Goal: Check status

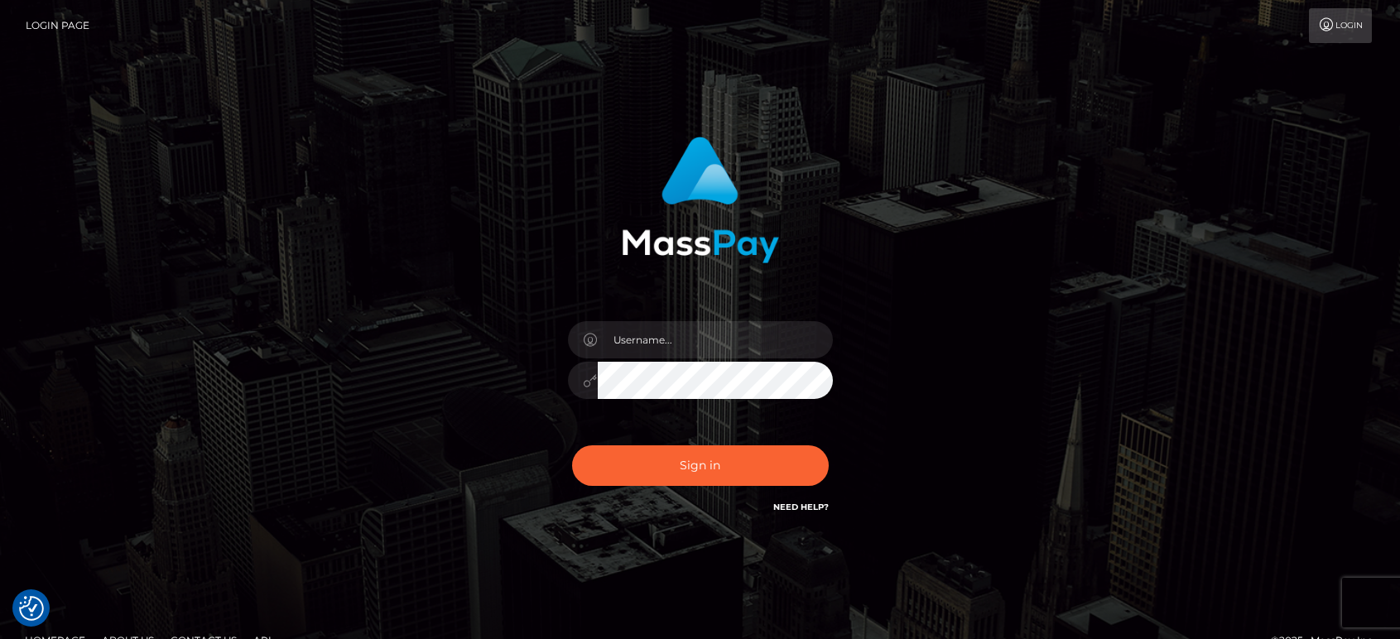
type input "matias.tilia"
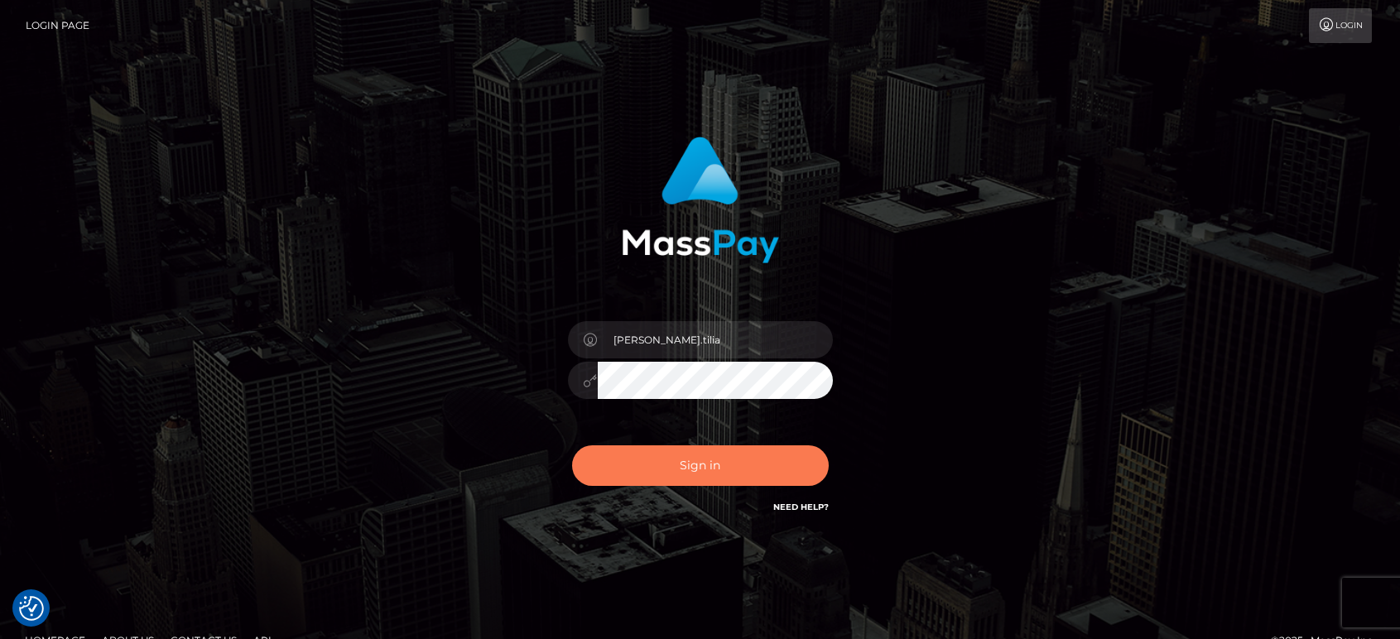
click at [652, 460] on button "Sign in" at bounding box center [700, 465] width 257 height 41
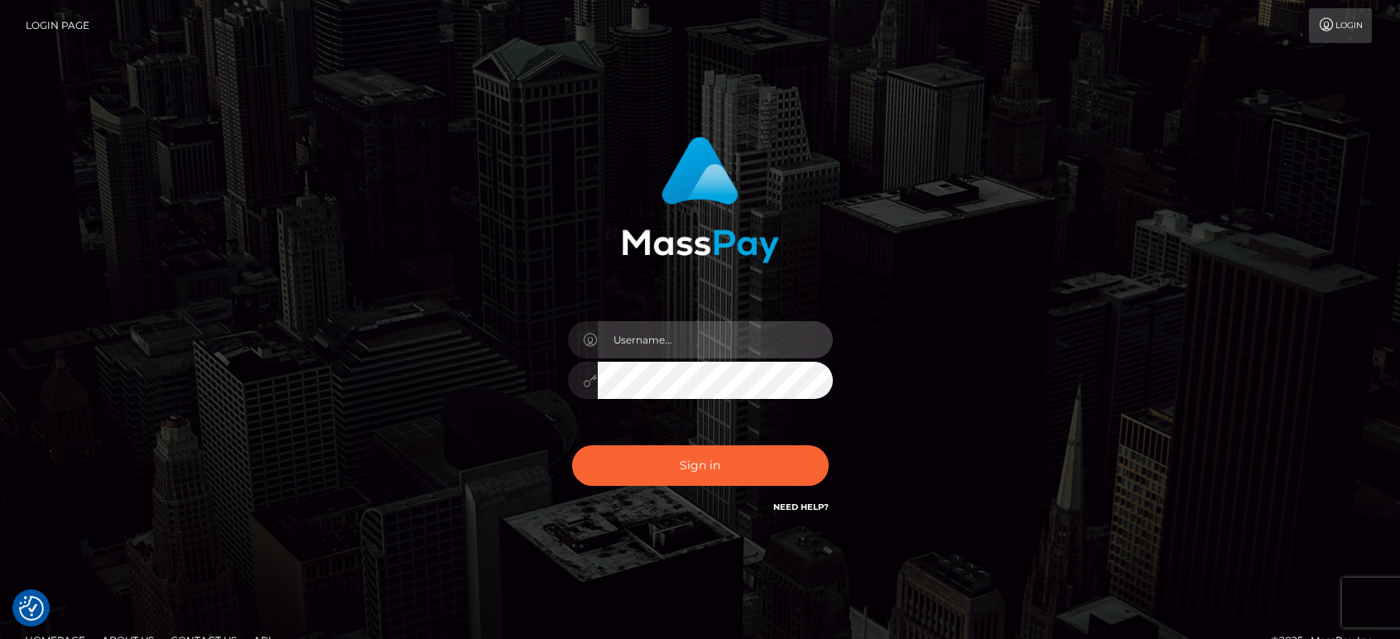
type input "[PERSON_NAME].tilia"
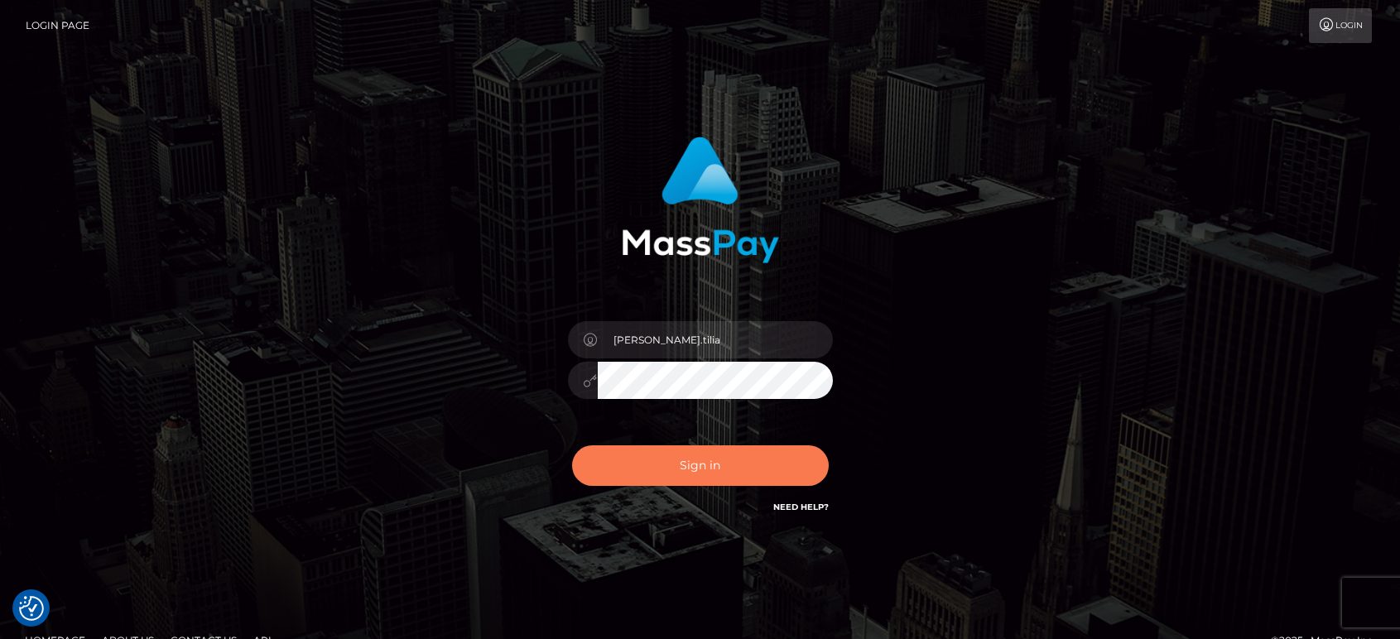
click at [678, 469] on button "Sign in" at bounding box center [700, 465] width 257 height 41
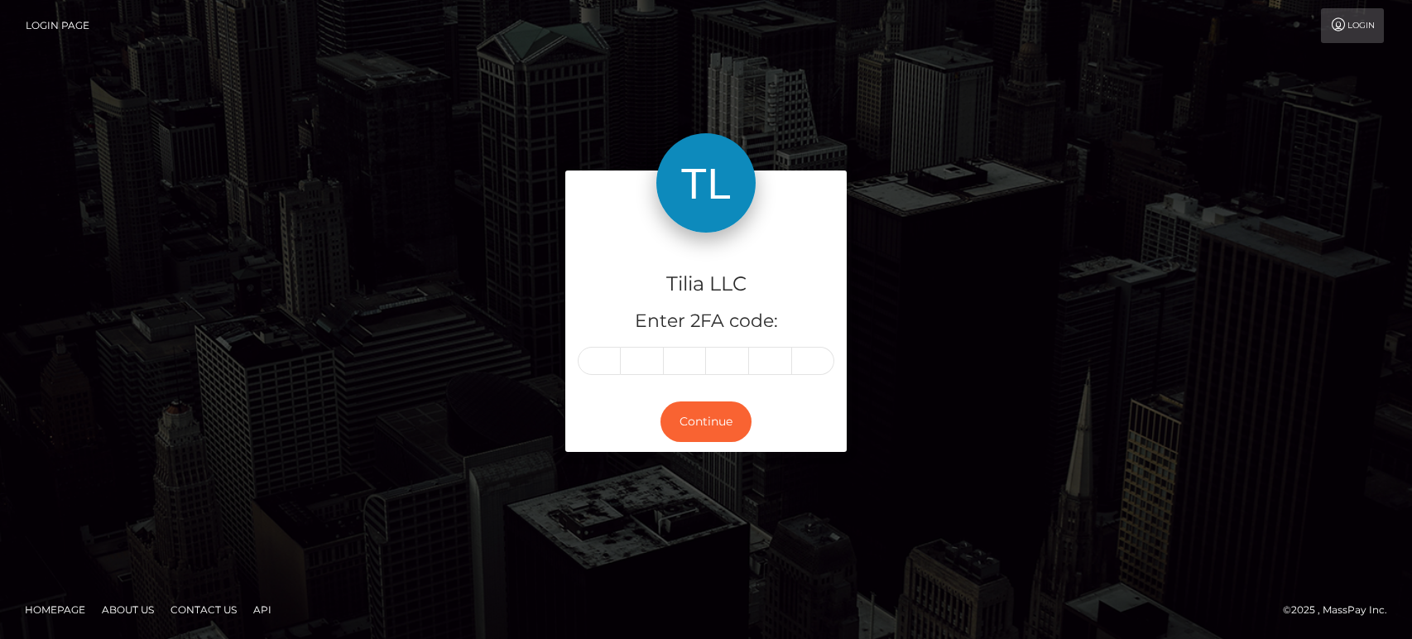
click at [604, 356] on input "text" at bounding box center [599, 361] width 43 height 28
click at [592, 362] on input "text" at bounding box center [599, 361] width 43 height 28
type input "5"
type input "9"
type input "4"
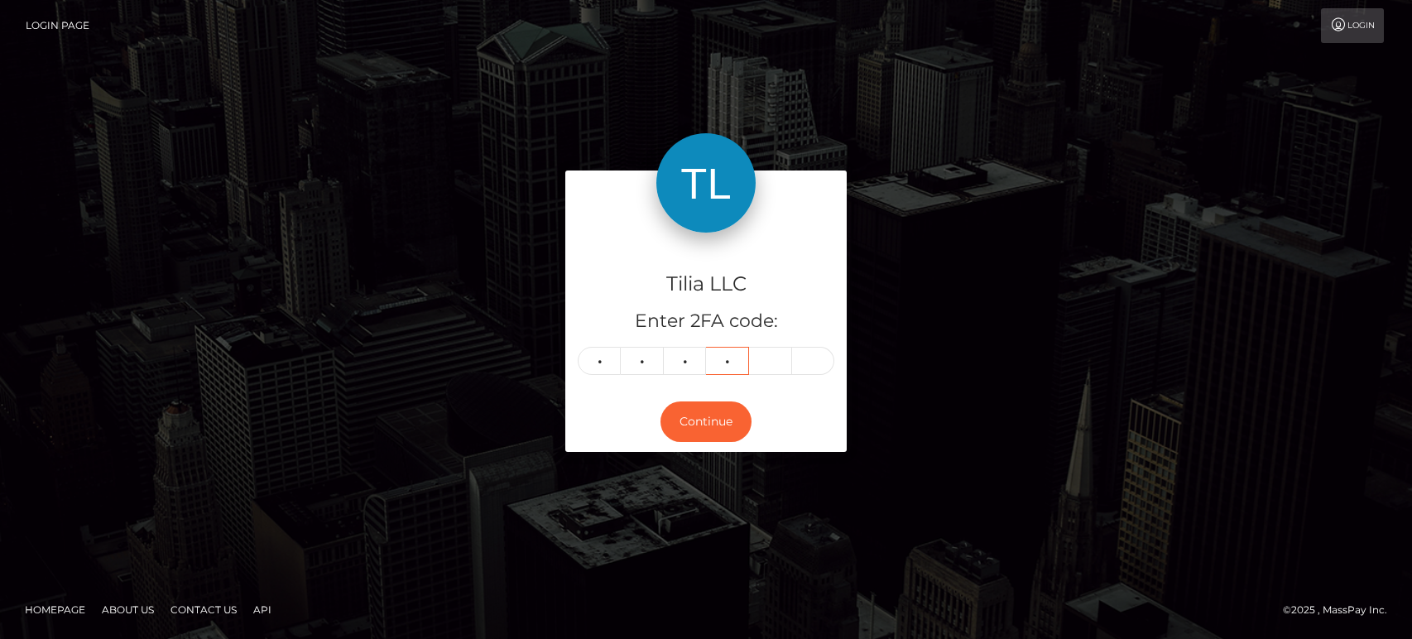
type input "6"
type input "9"
click at [705, 418] on button "Continue" at bounding box center [706, 422] width 91 height 41
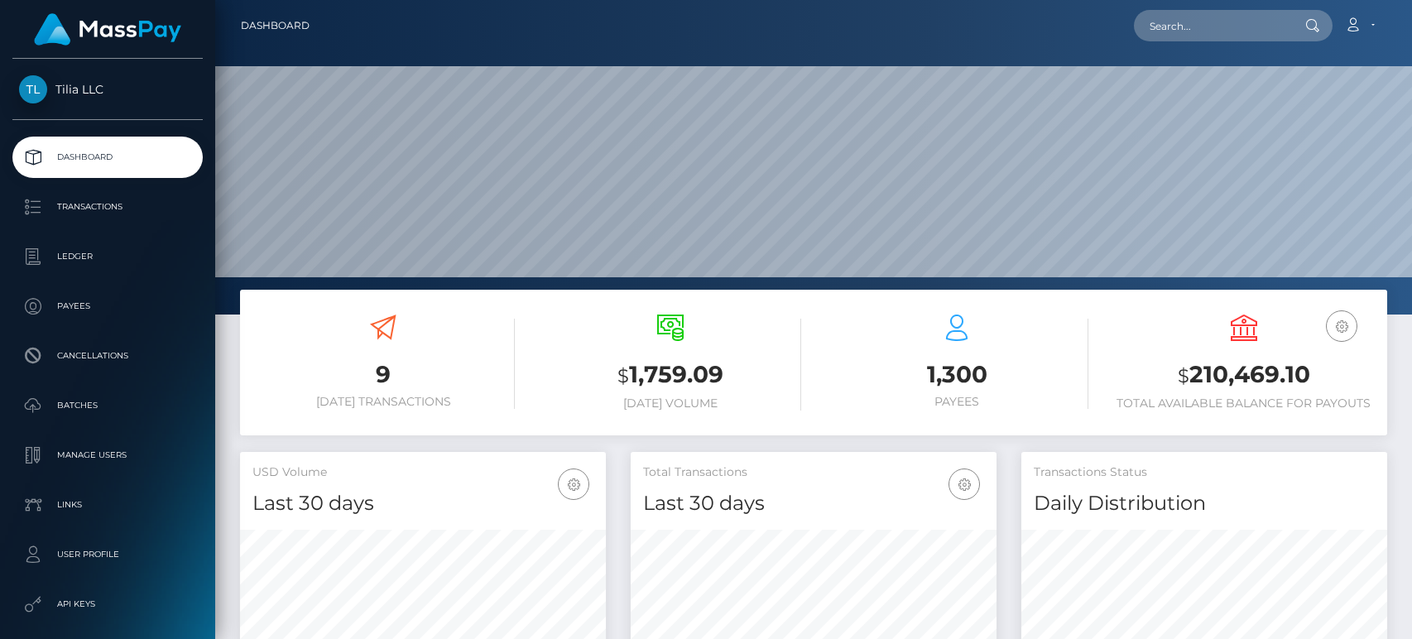
scroll to position [294, 366]
click at [1206, 25] on input "text" at bounding box center [1212, 25] width 156 height 31
paste input "acct_2WCoyFtRtNMrC9FKwJ6T7Kzp59C"
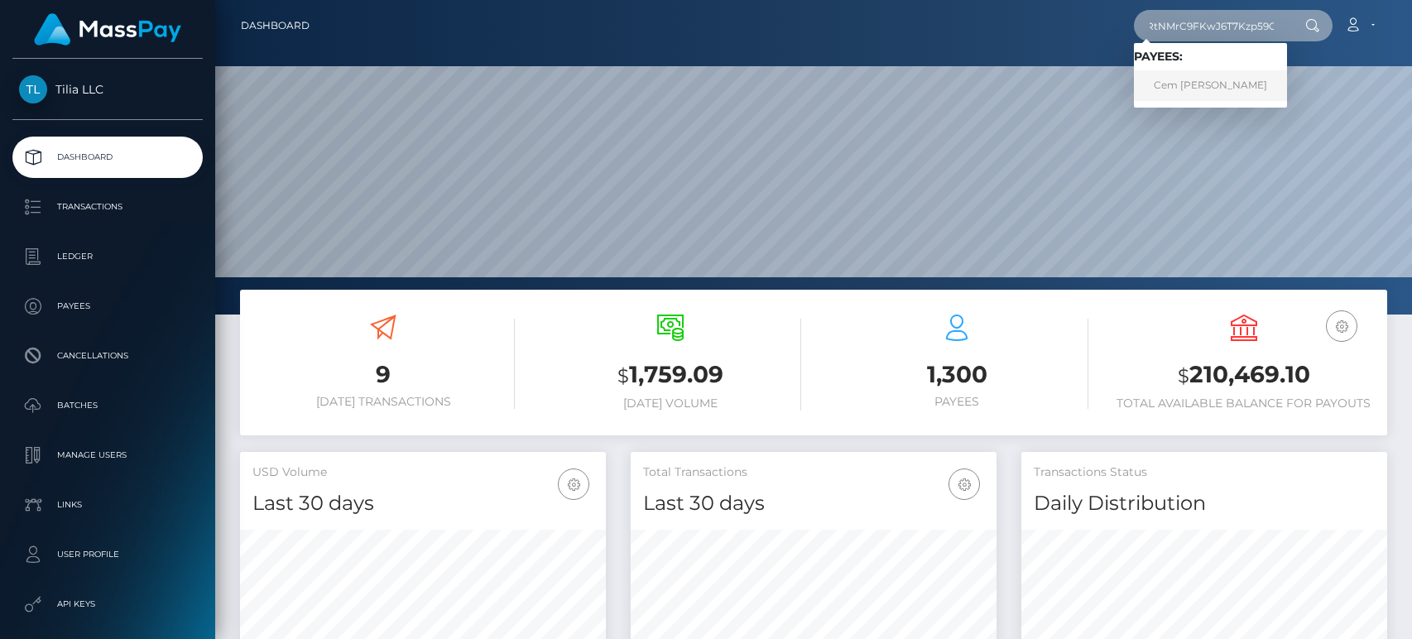
type input "acct_2WCoyFtRtNMrC9FKwJ6T7Kzp59C"
click at [1198, 89] on link "Cem Süer" at bounding box center [1210, 85] width 153 height 31
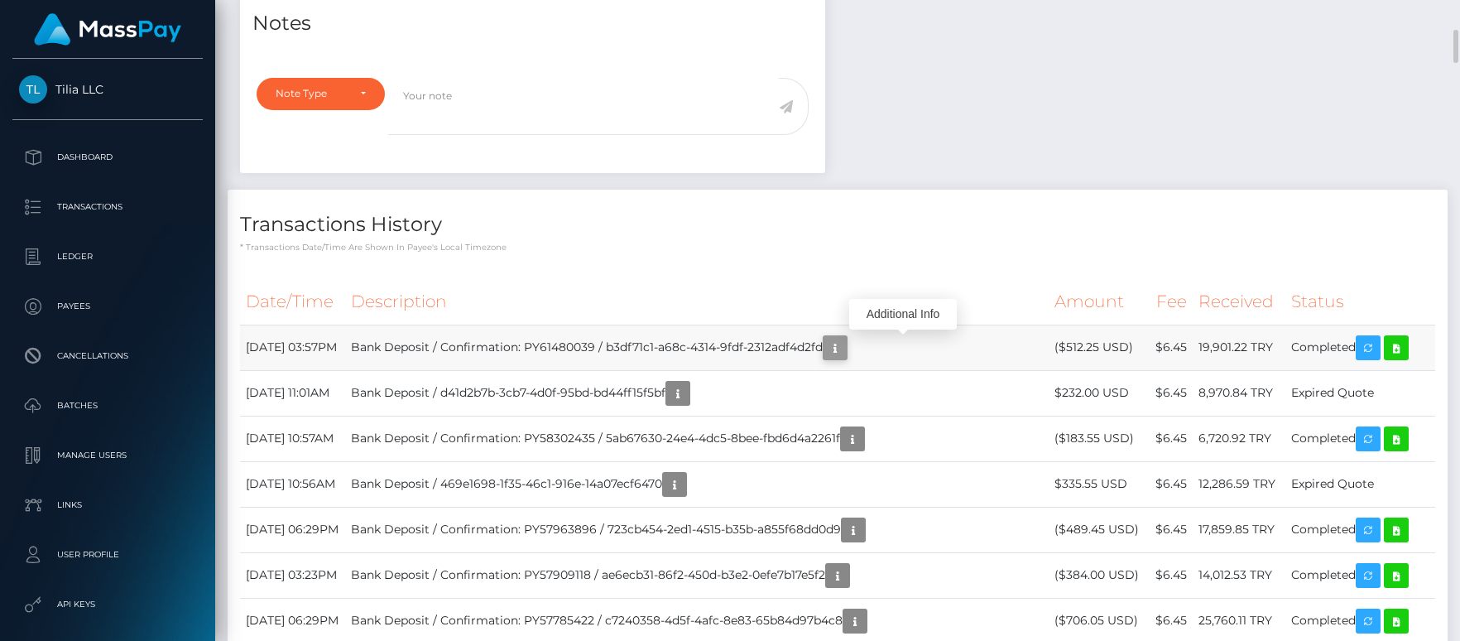
scroll to position [199, 382]
click at [845, 353] on icon "button" at bounding box center [835, 348] width 20 height 21
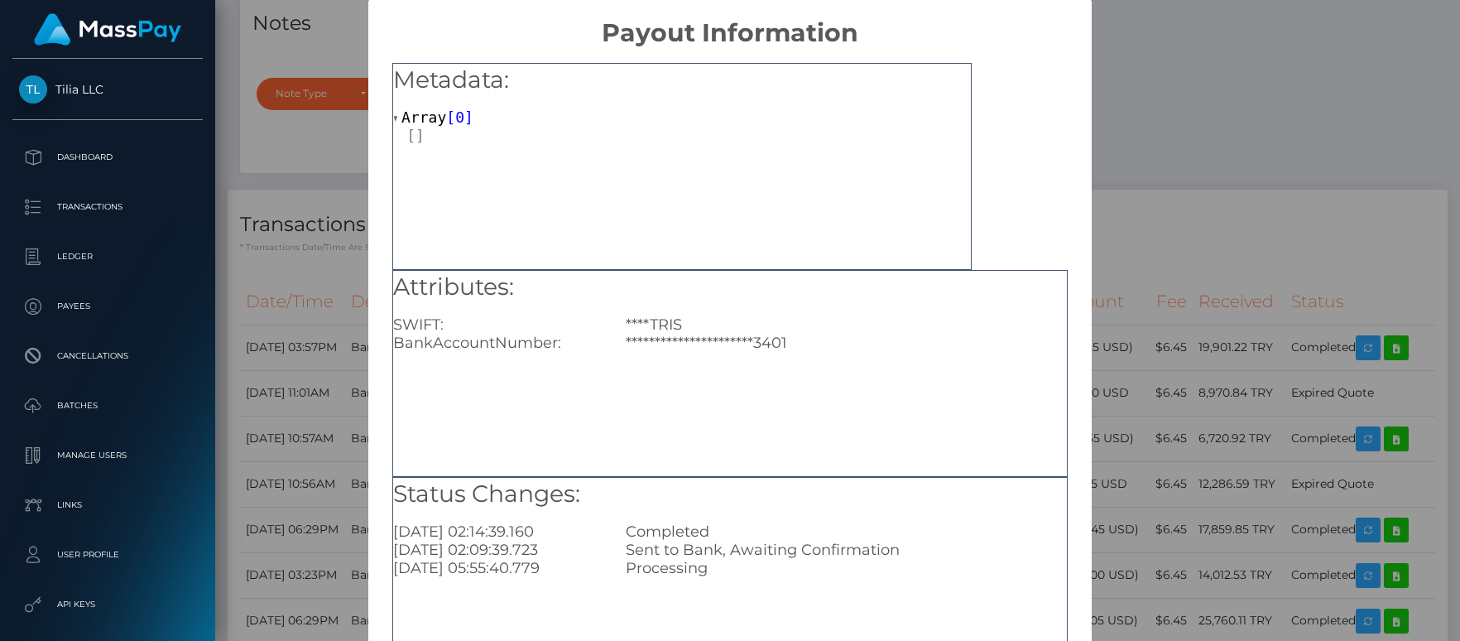
scroll to position [0, 0]
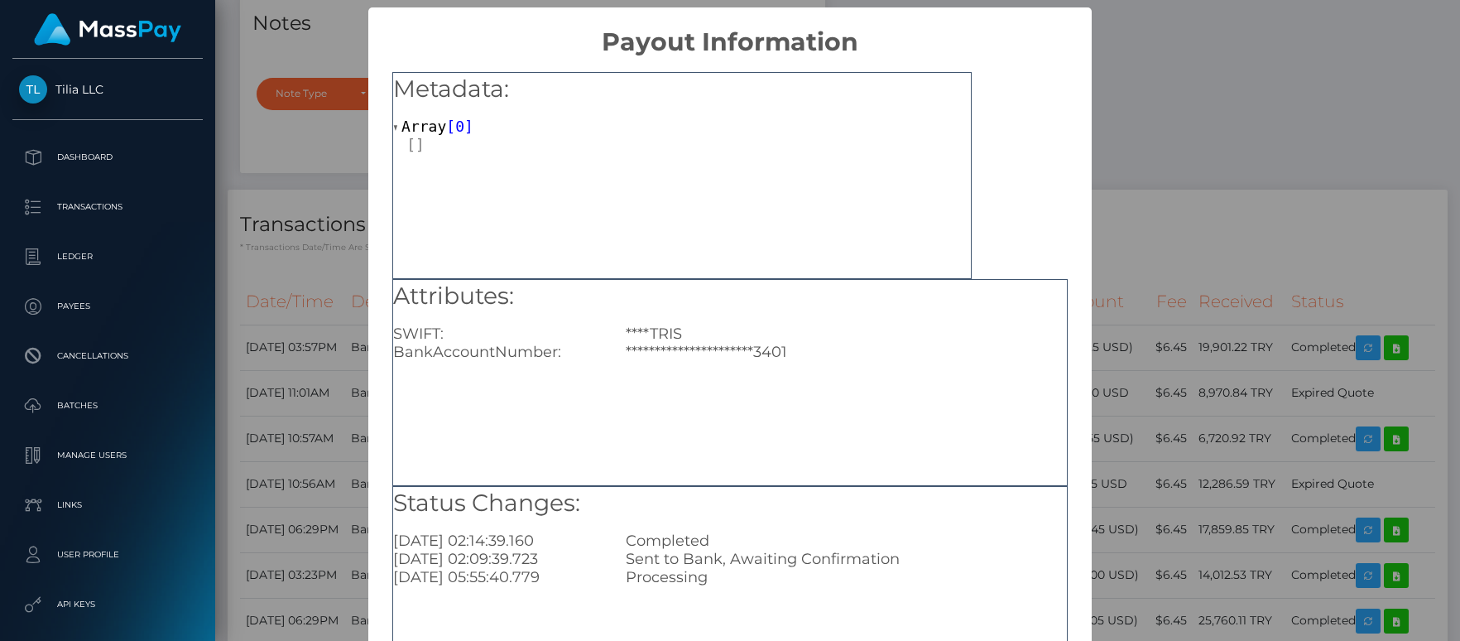
click at [1197, 169] on div "**********" at bounding box center [730, 320] width 1460 height 641
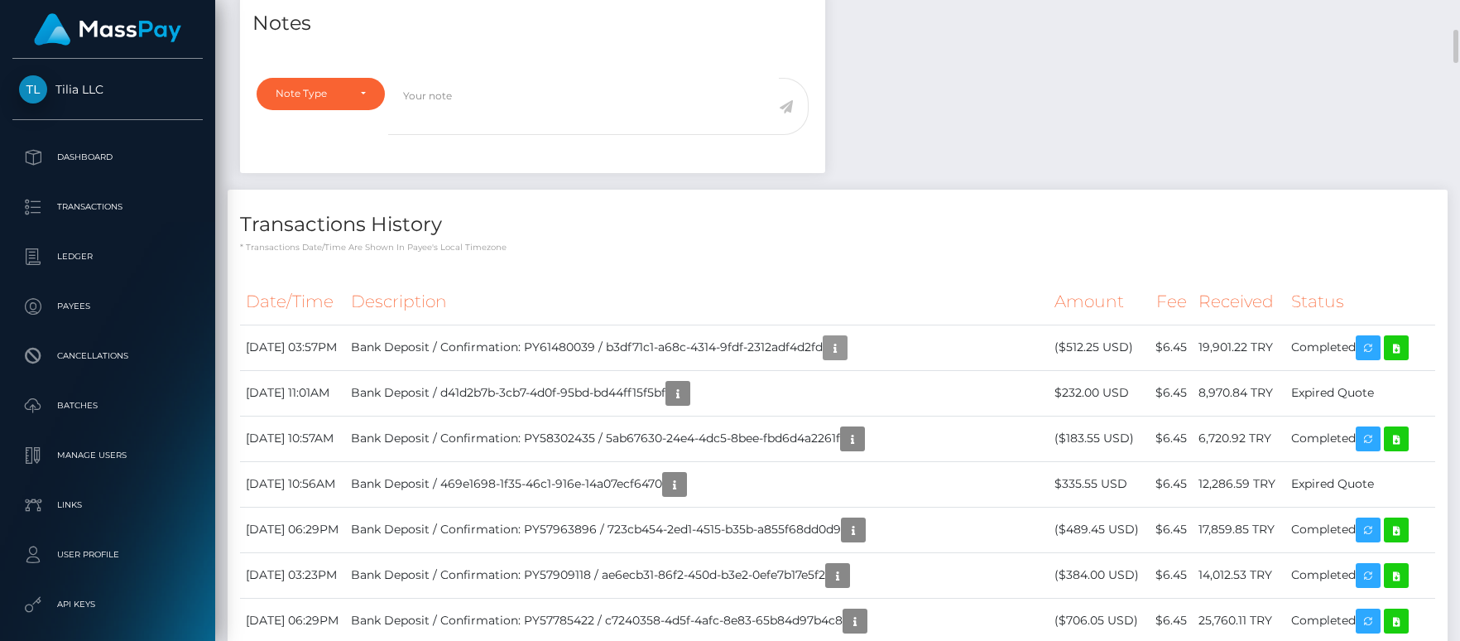
scroll to position [199, 382]
click at [845, 344] on icon "button" at bounding box center [835, 348] width 20 height 21
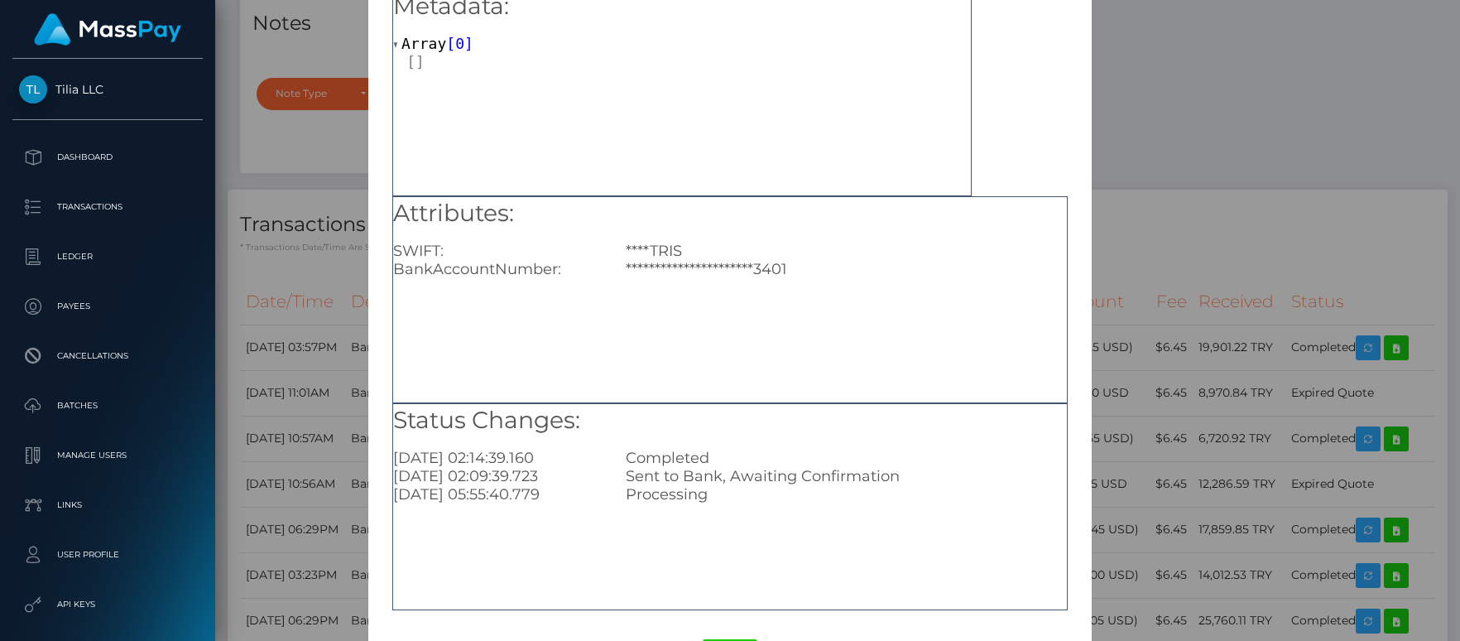
scroll to position [0, 0]
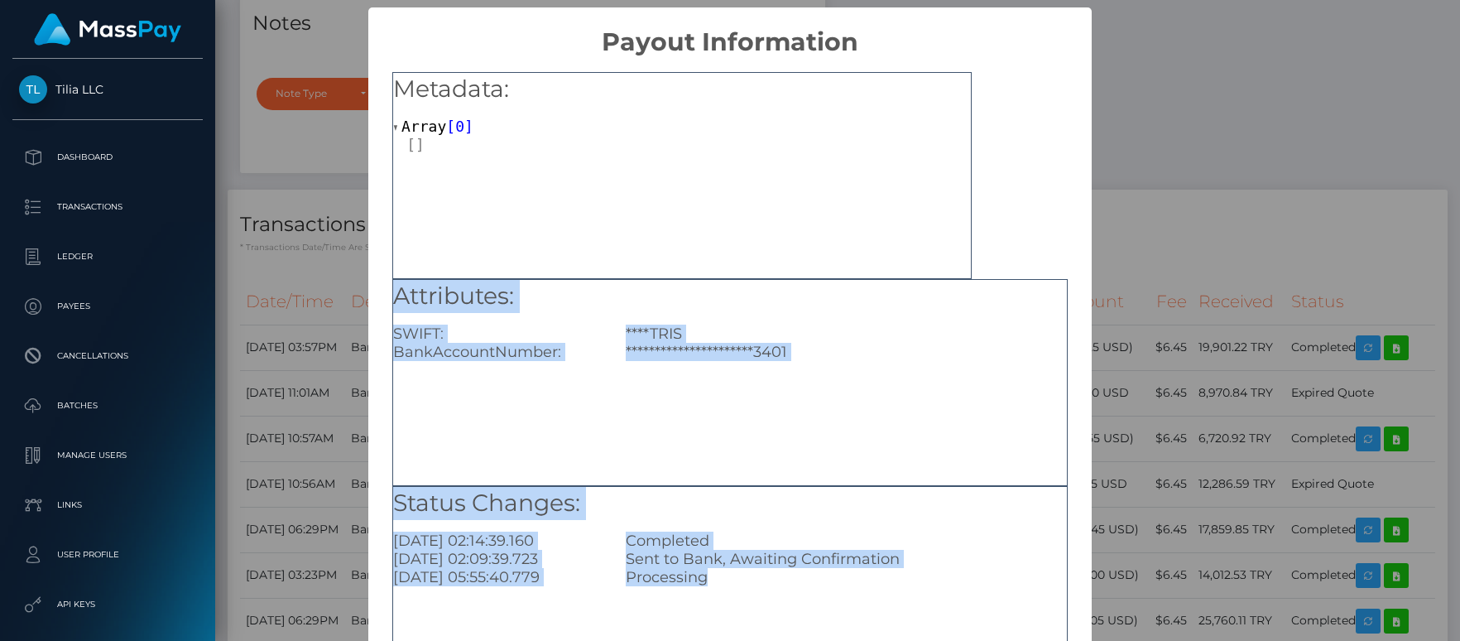
drag, startPoint x: 684, startPoint y: 481, endPoint x: 606, endPoint y: 248, distance: 246.1
click at [606, 248] on div "**********" at bounding box center [729, 377] width 723 height 640
click at [1137, 159] on div "**********" at bounding box center [730, 320] width 1460 height 641
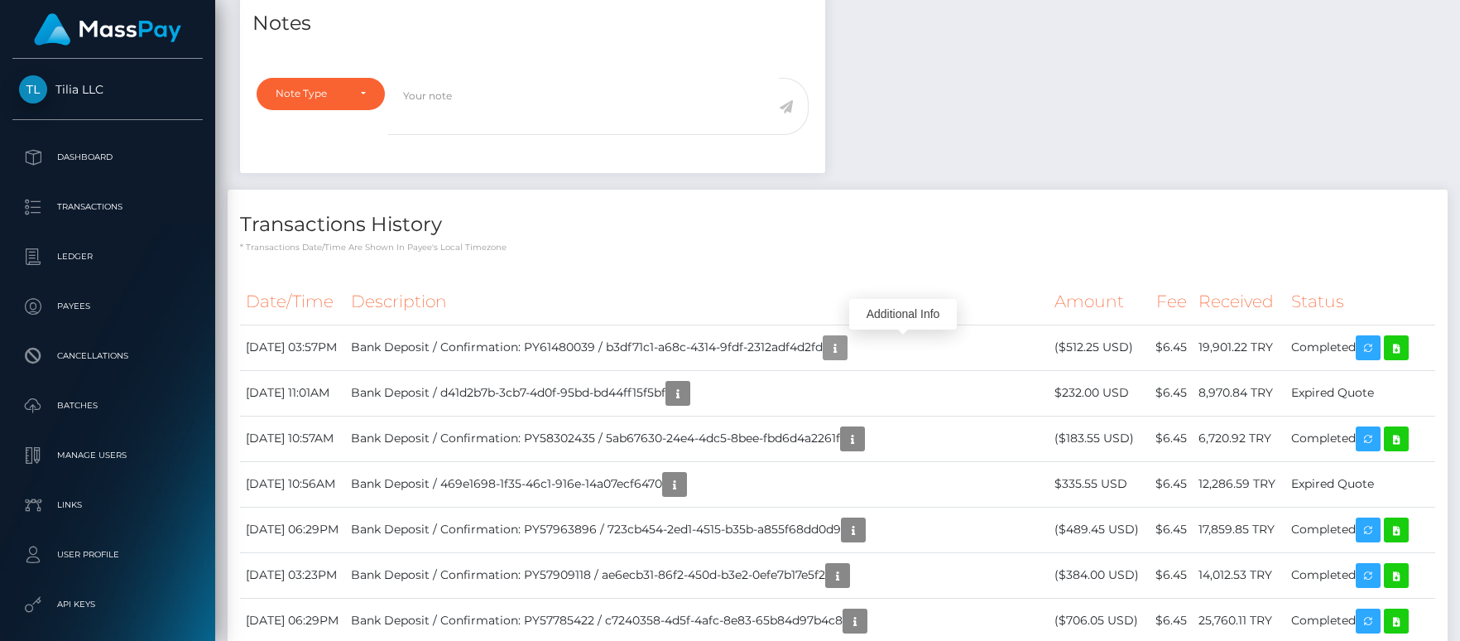
scroll to position [199, 382]
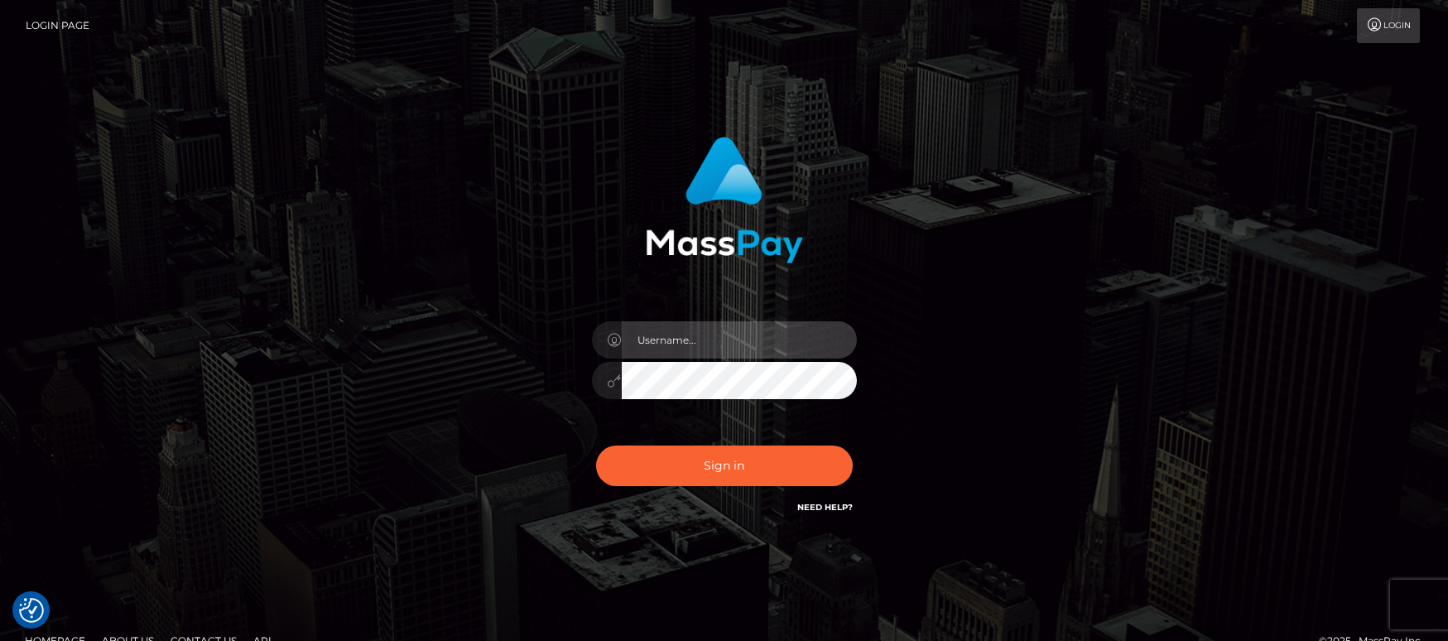
type input "[PERSON_NAME].tilia"
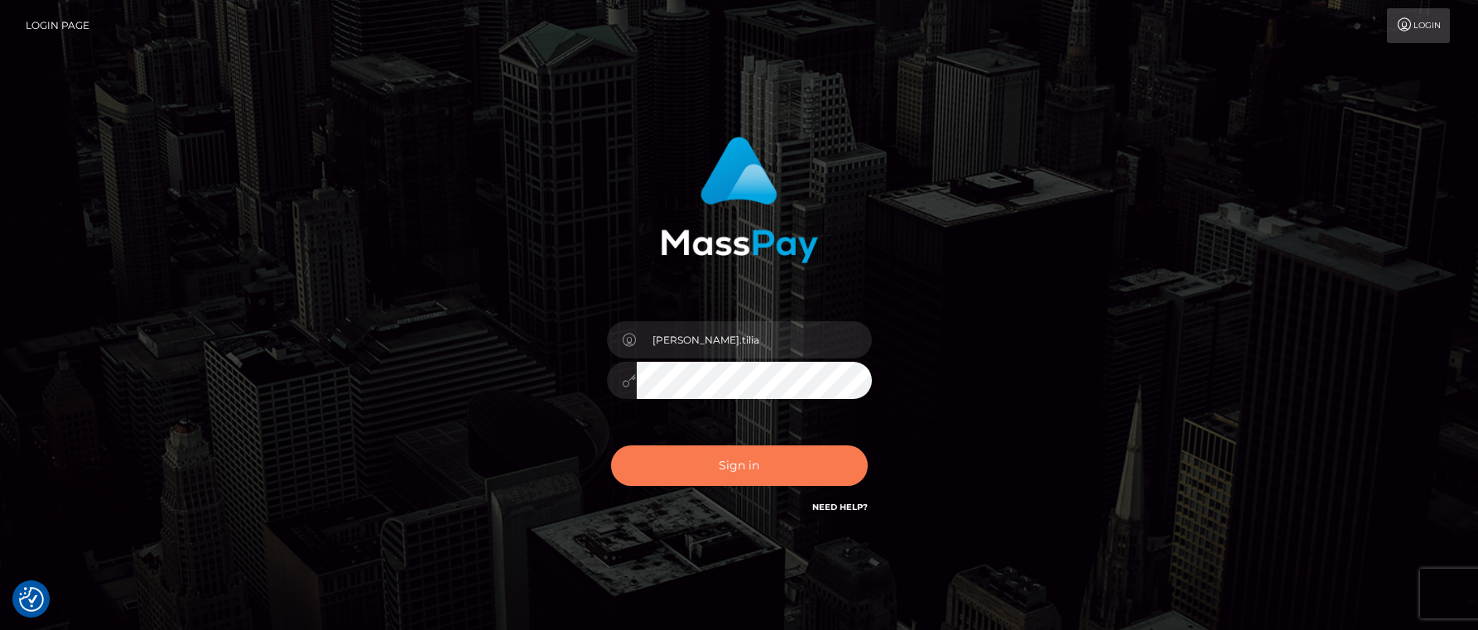
click at [690, 473] on button "Sign in" at bounding box center [739, 465] width 257 height 41
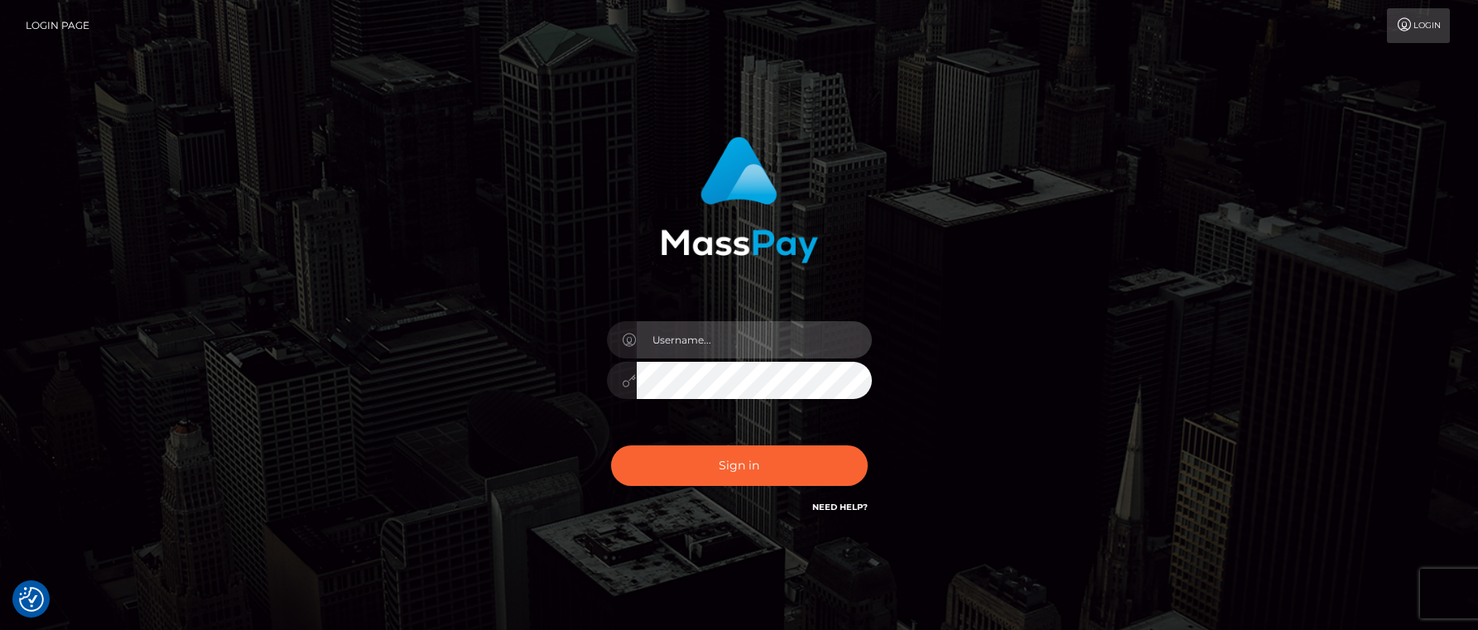
type input "[PERSON_NAME].tilia"
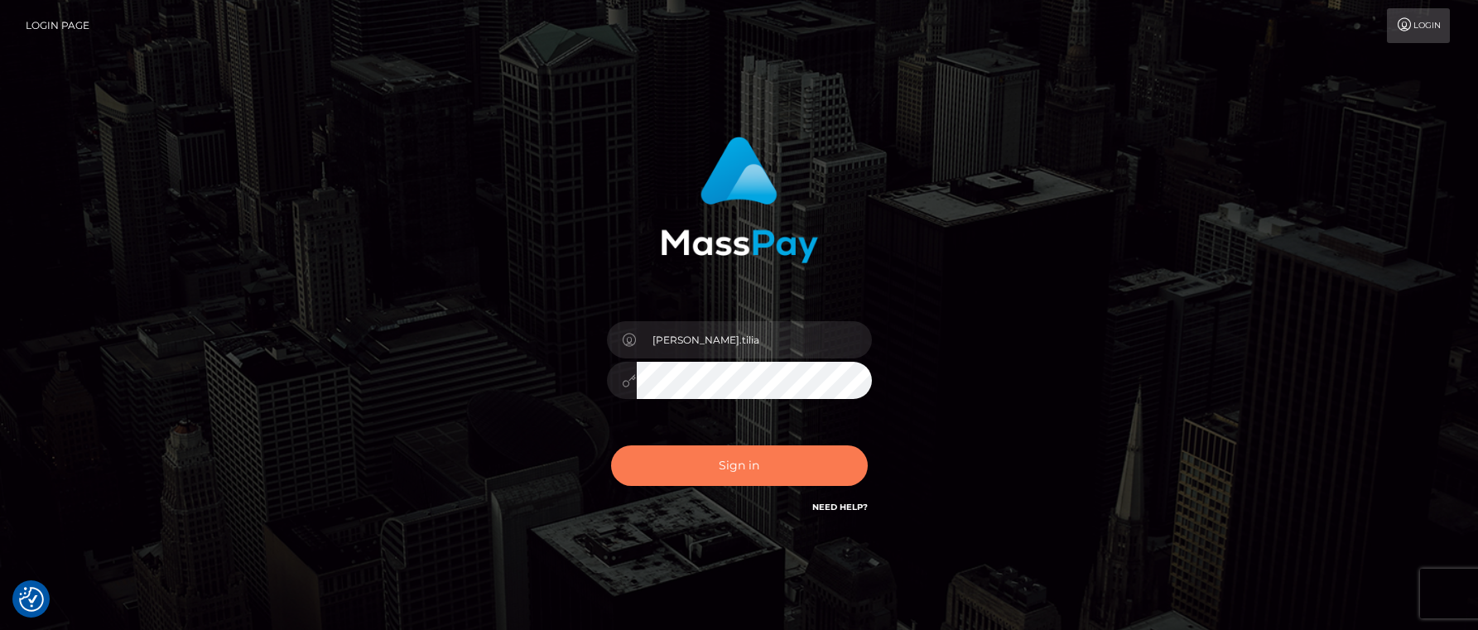
click at [723, 452] on button "Sign in" at bounding box center [739, 465] width 257 height 41
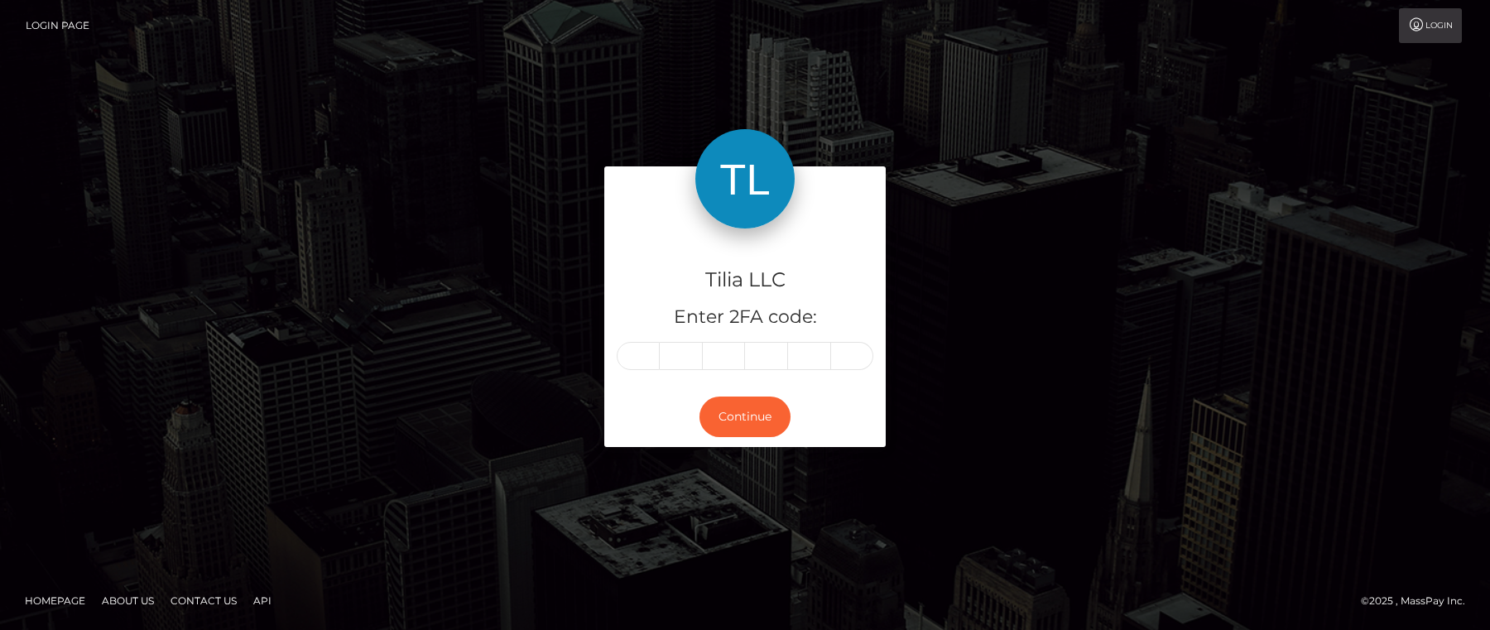
click at [642, 355] on input "text" at bounding box center [638, 356] width 43 height 28
type input "5"
type input "2"
type input "9"
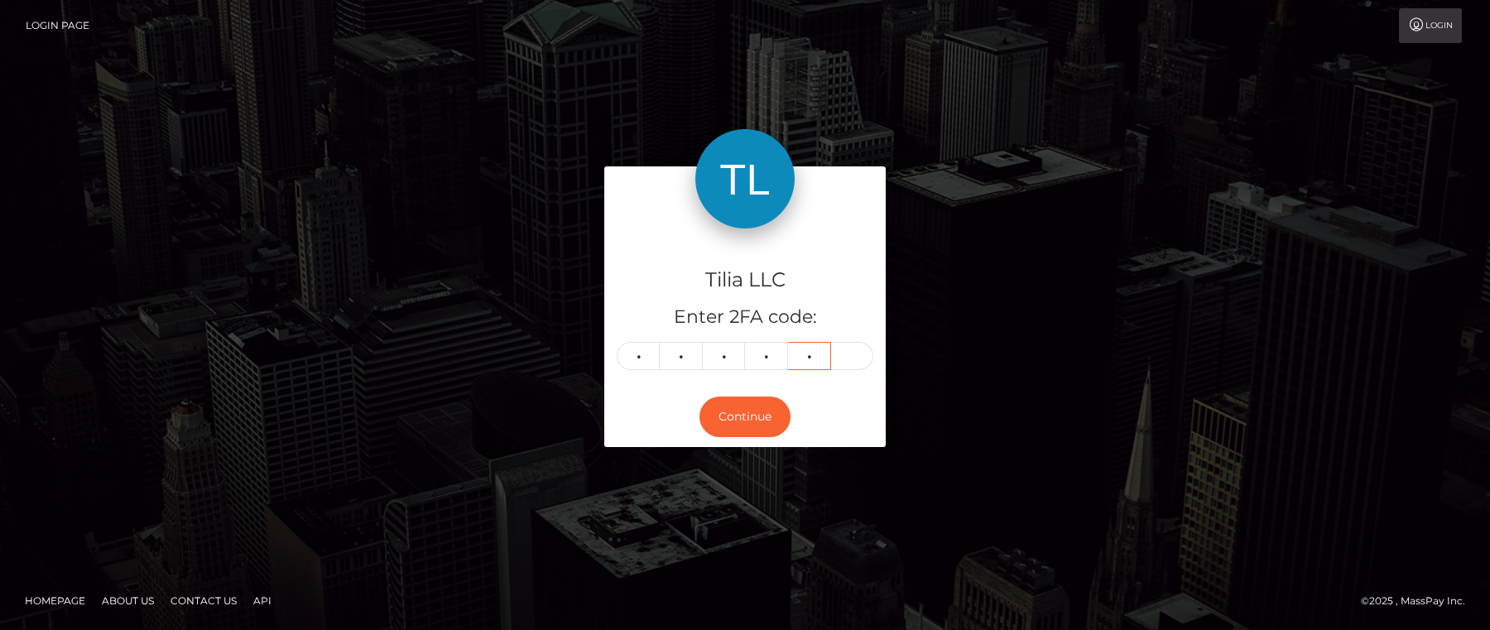
type input "9"
type input "5"
type input "4"
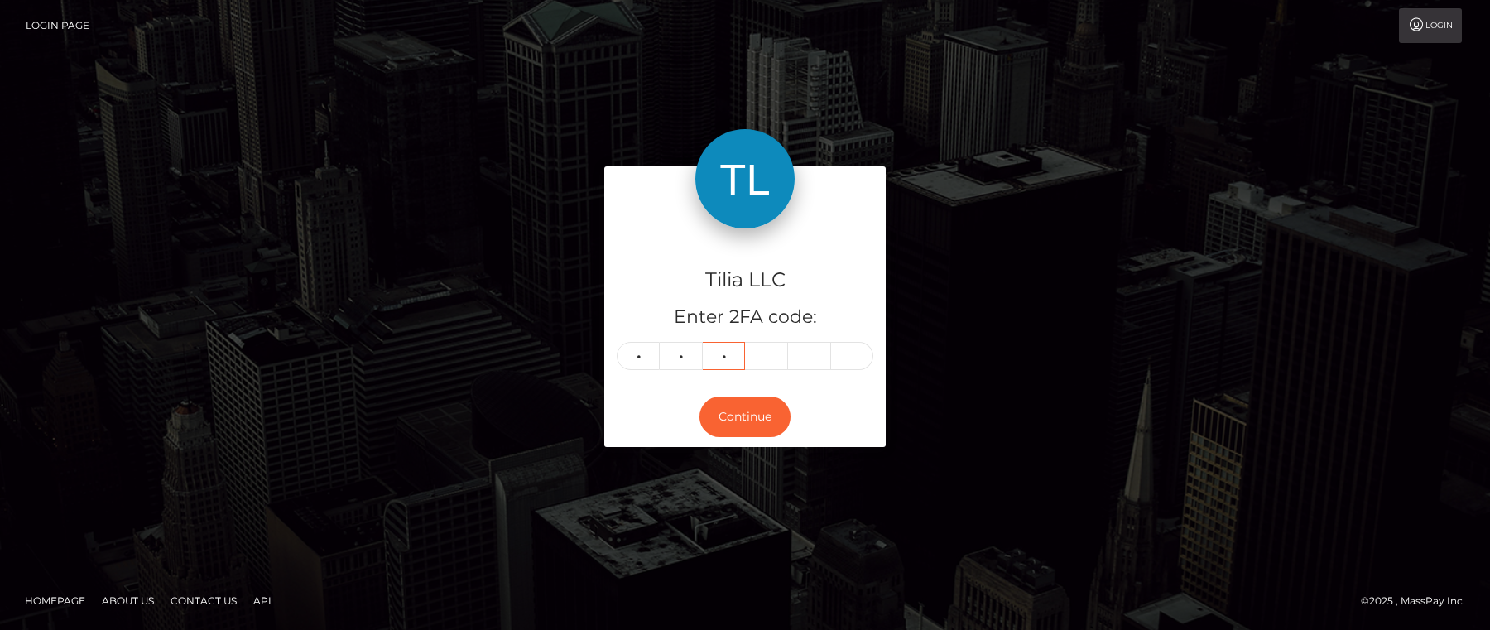
type input "2"
type input "9"
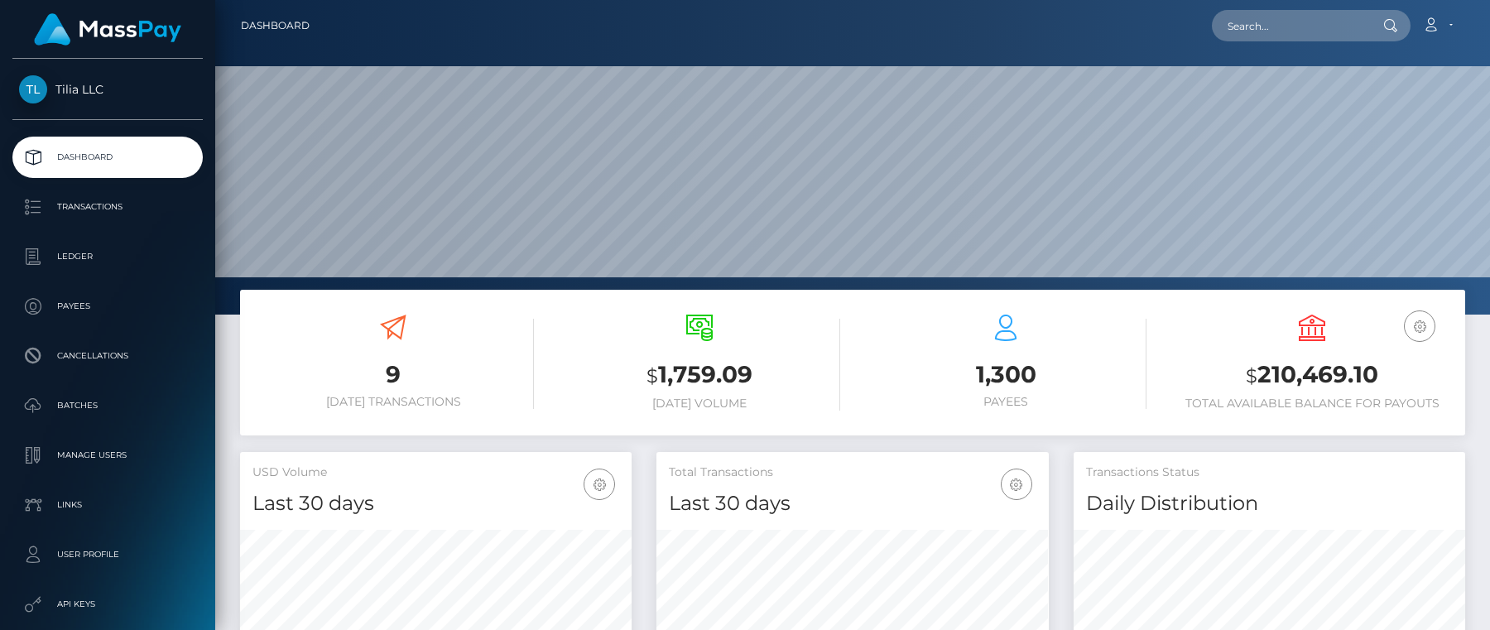
scroll to position [294, 392]
click at [1245, 22] on input "text" at bounding box center [1290, 25] width 156 height 31
paste input "acct_2WCoyFtRtNMrC9FKwJ6T7Kzp59C"
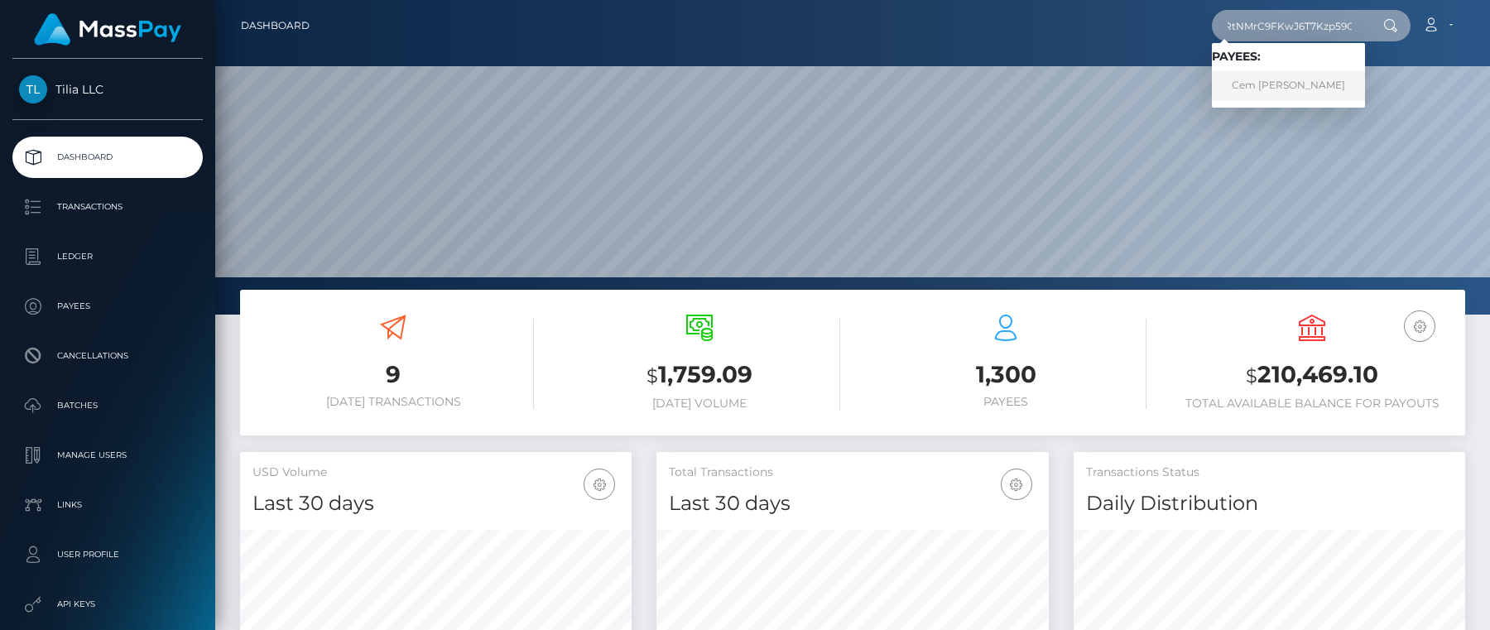
type input "acct_2WCoyFtRtNMrC9FKwJ6T7Kzp59C"
click at [1250, 87] on link "Cem [PERSON_NAME]" at bounding box center [1288, 85] width 153 height 31
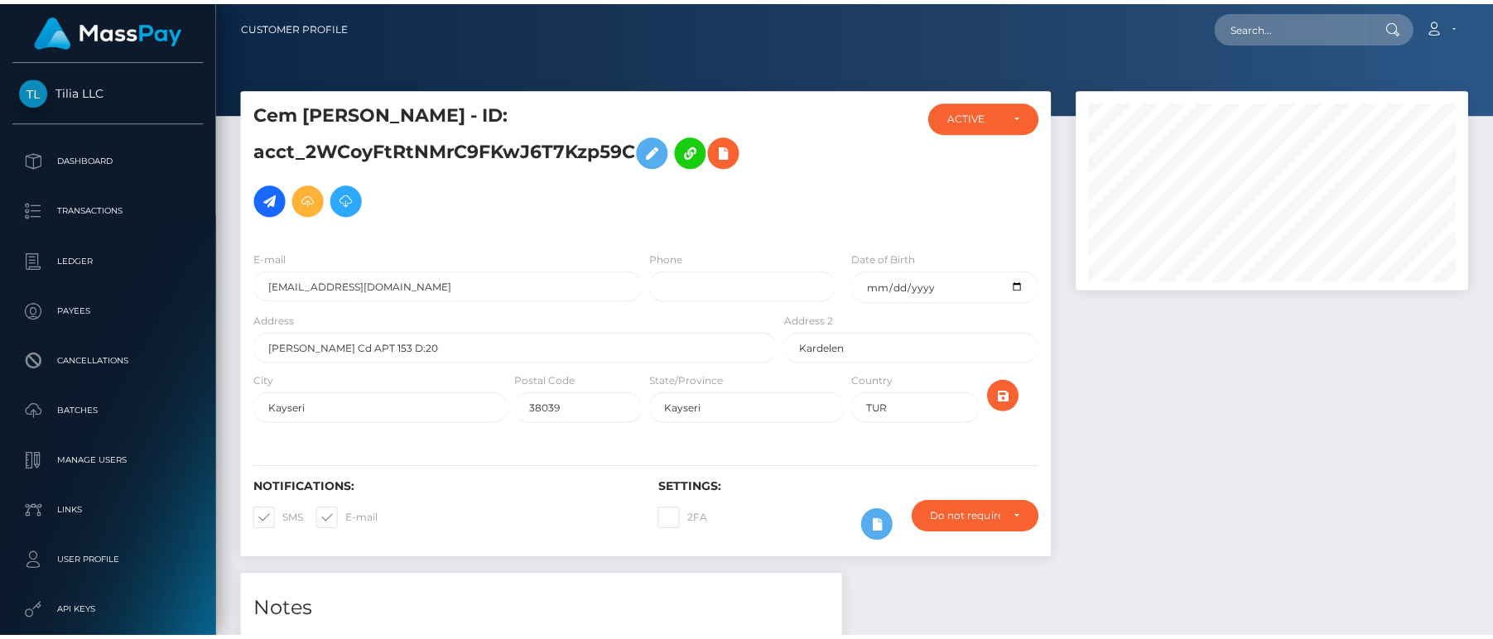
scroll to position [199, 392]
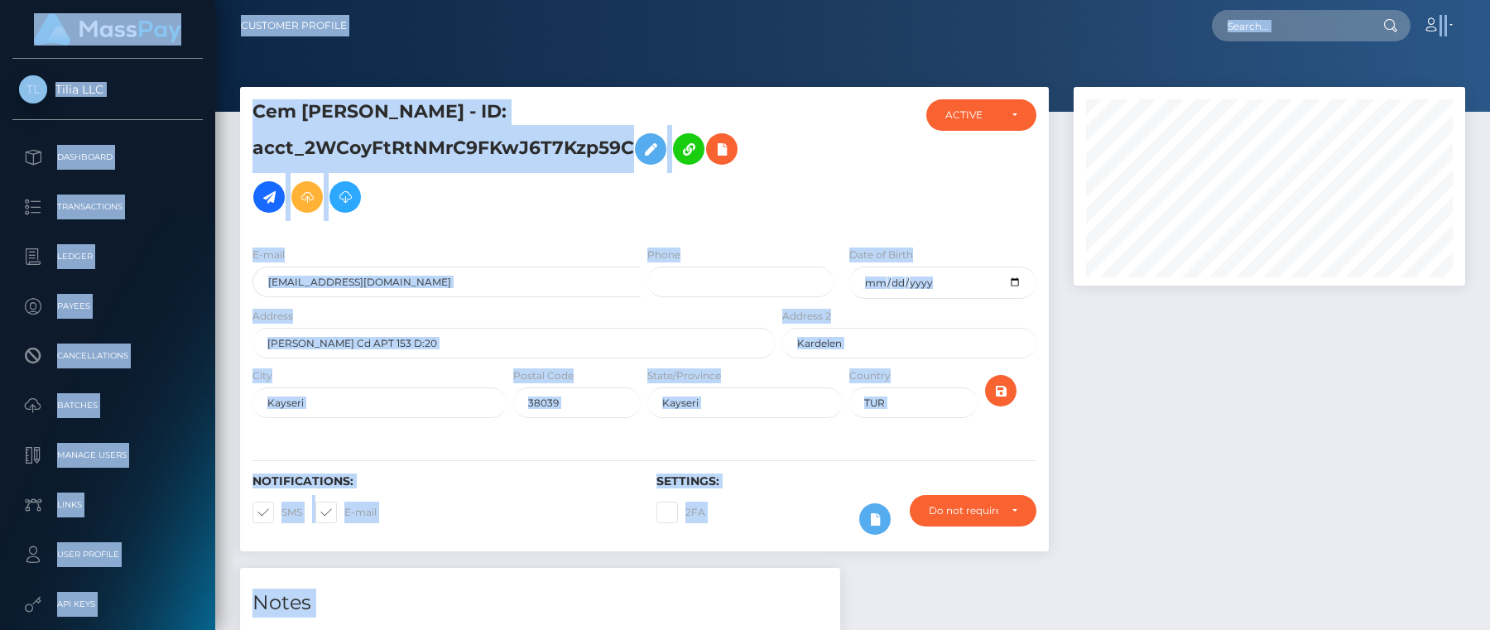
click at [1484, 629] on html "Tilia LLC Dashboard Transactions Ledger Payees Cancellations" at bounding box center [745, 315] width 1490 height 630
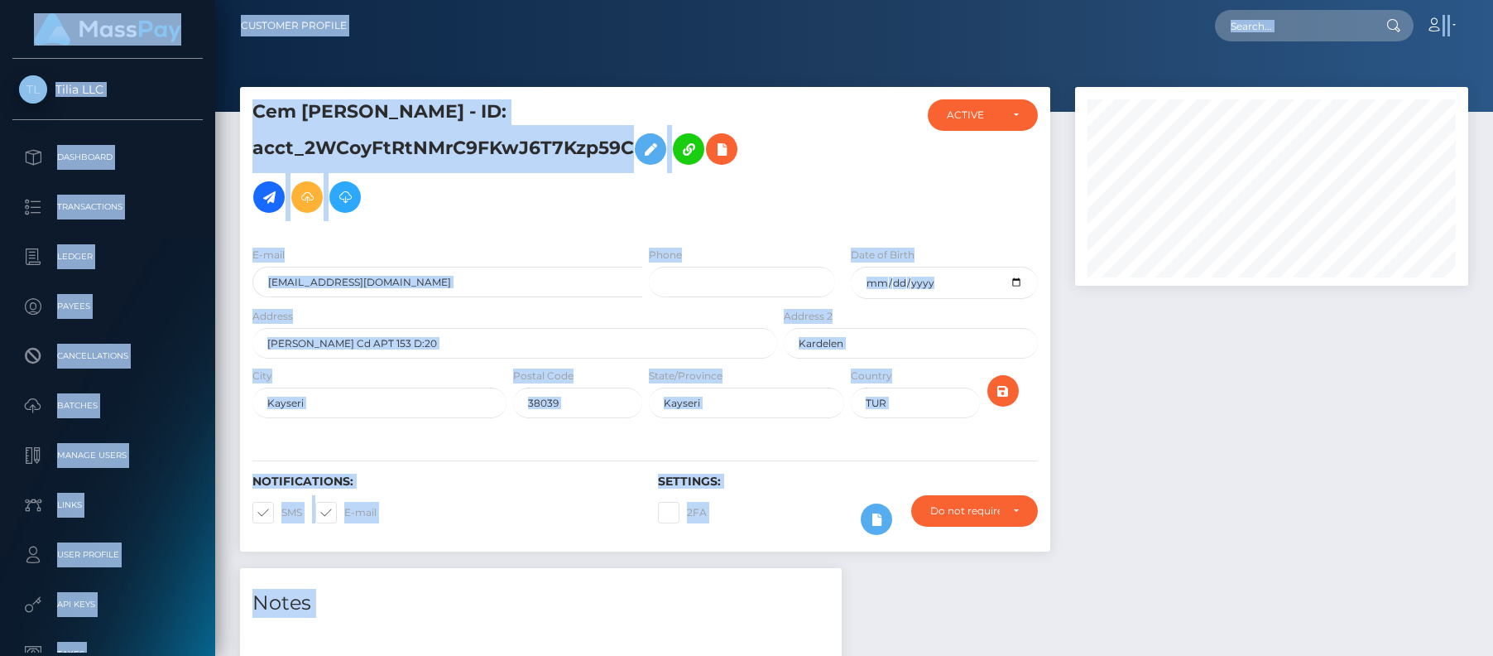
drag, startPoint x: 1296, startPoint y: 547, endPoint x: 1288, endPoint y: 518, distance: 30.1
click at [1296, 546] on div at bounding box center [1272, 327] width 418 height 481
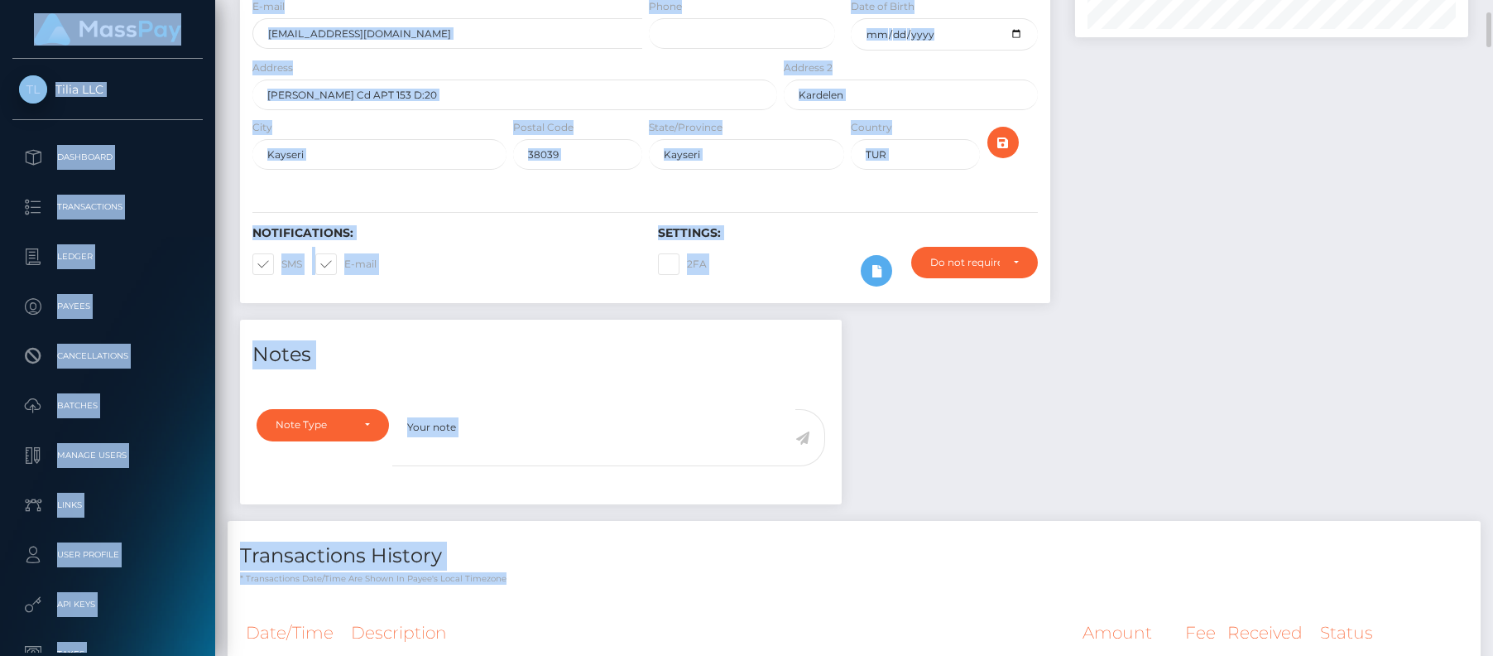
click at [1115, 308] on div at bounding box center [1272, 79] width 418 height 481
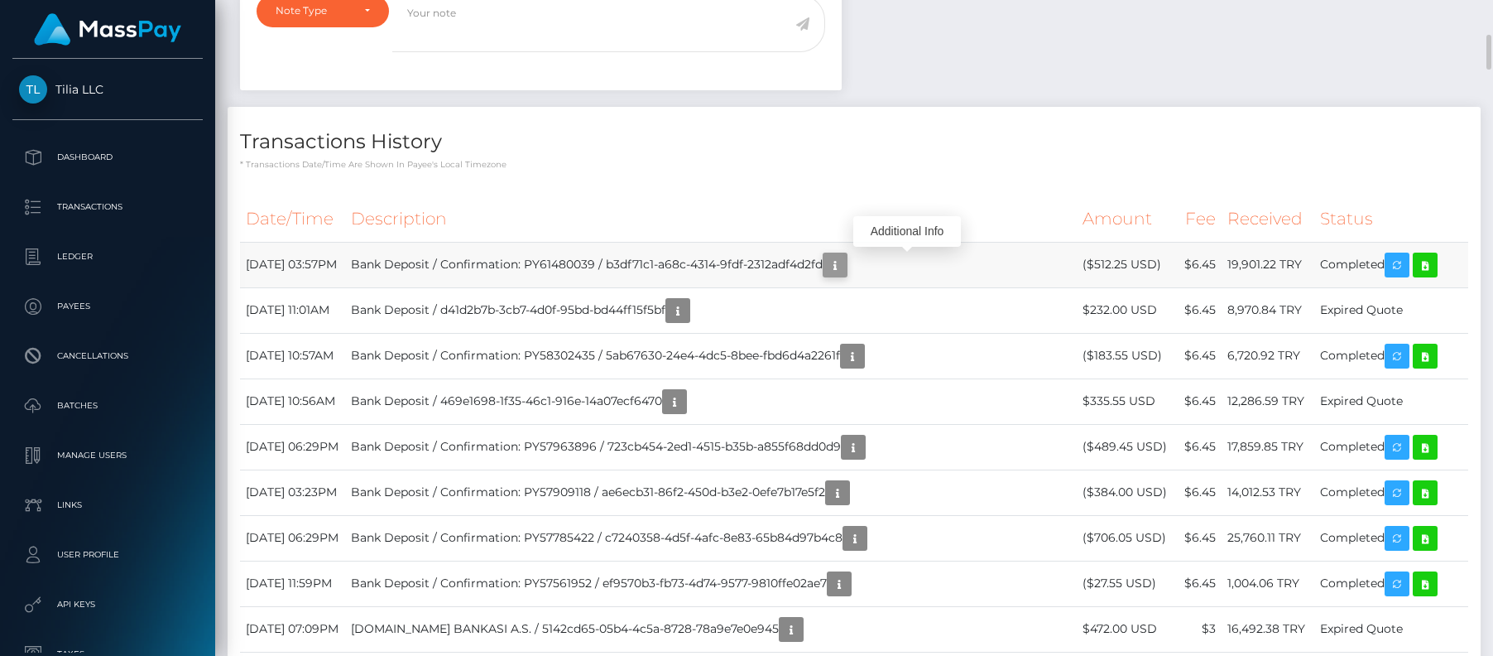
click at [845, 267] on icon "button" at bounding box center [835, 265] width 20 height 21
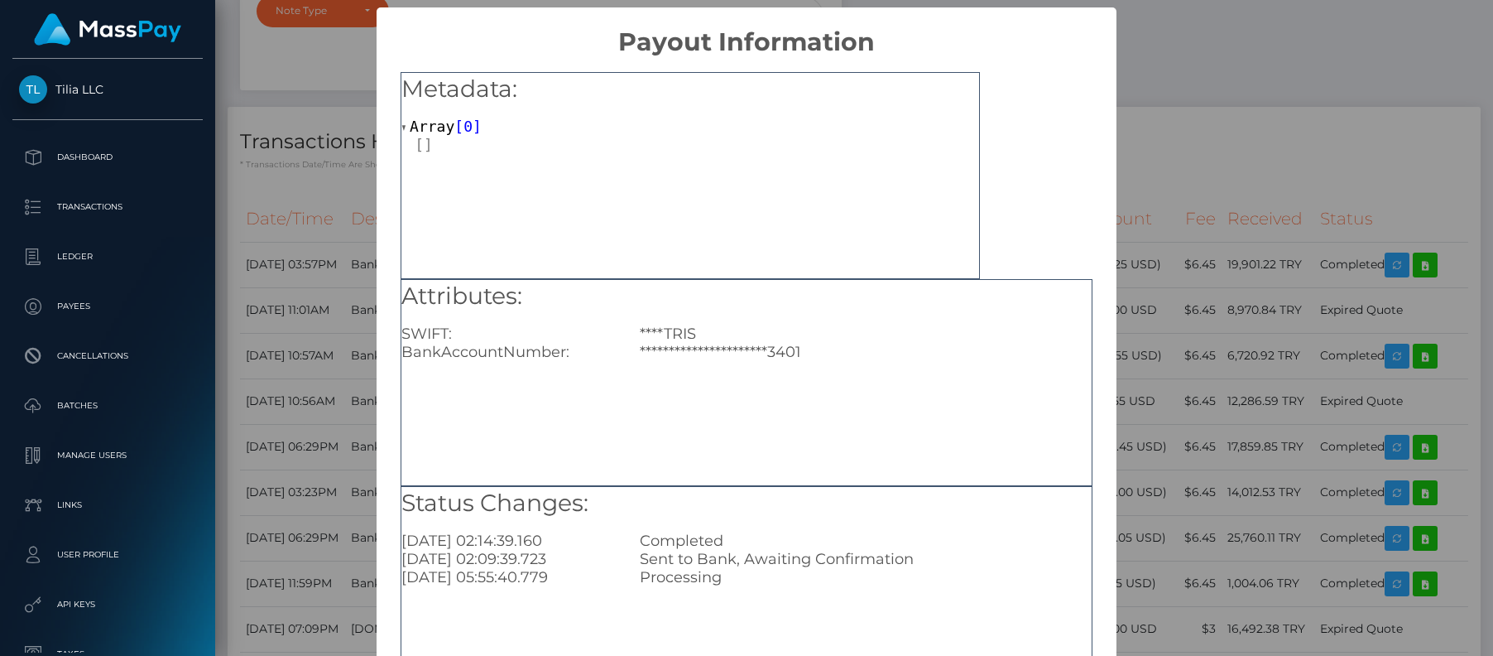
click at [1183, 128] on div "**********" at bounding box center [746, 328] width 1493 height 656
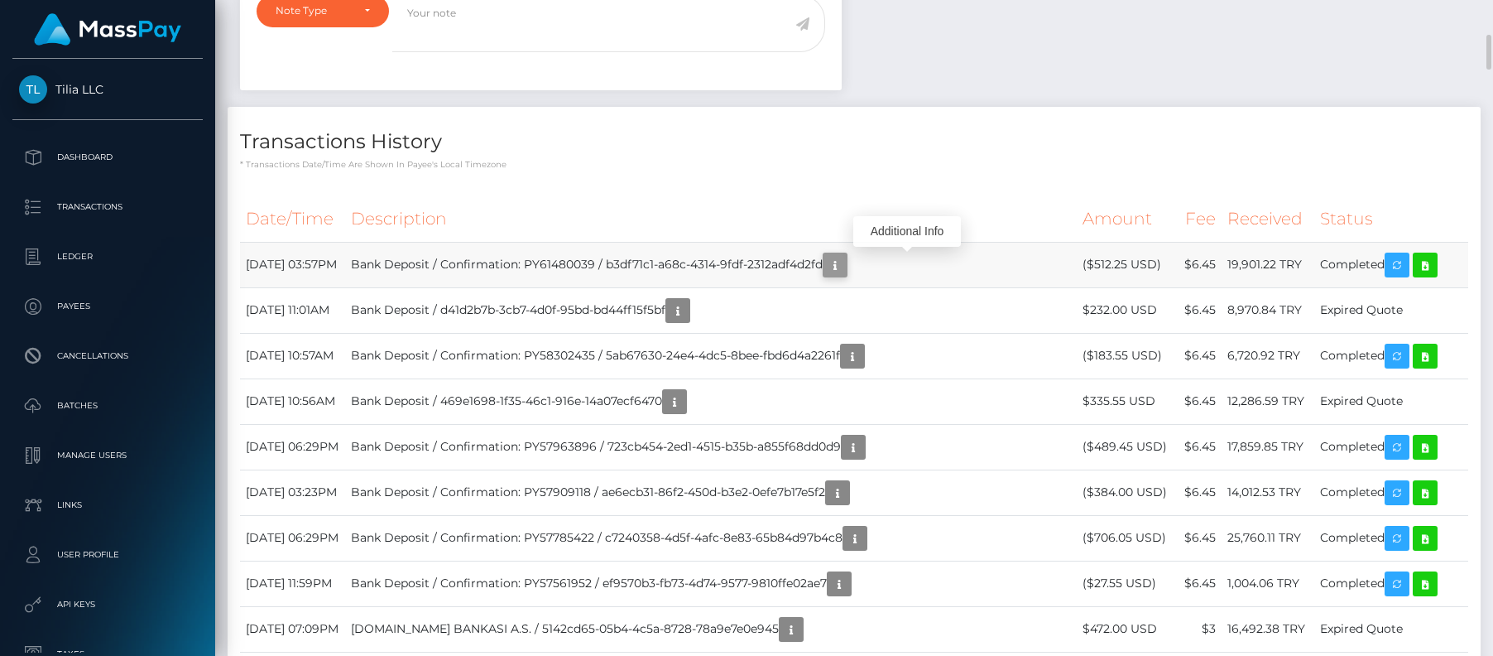
click at [845, 267] on icon "button" at bounding box center [835, 265] width 20 height 21
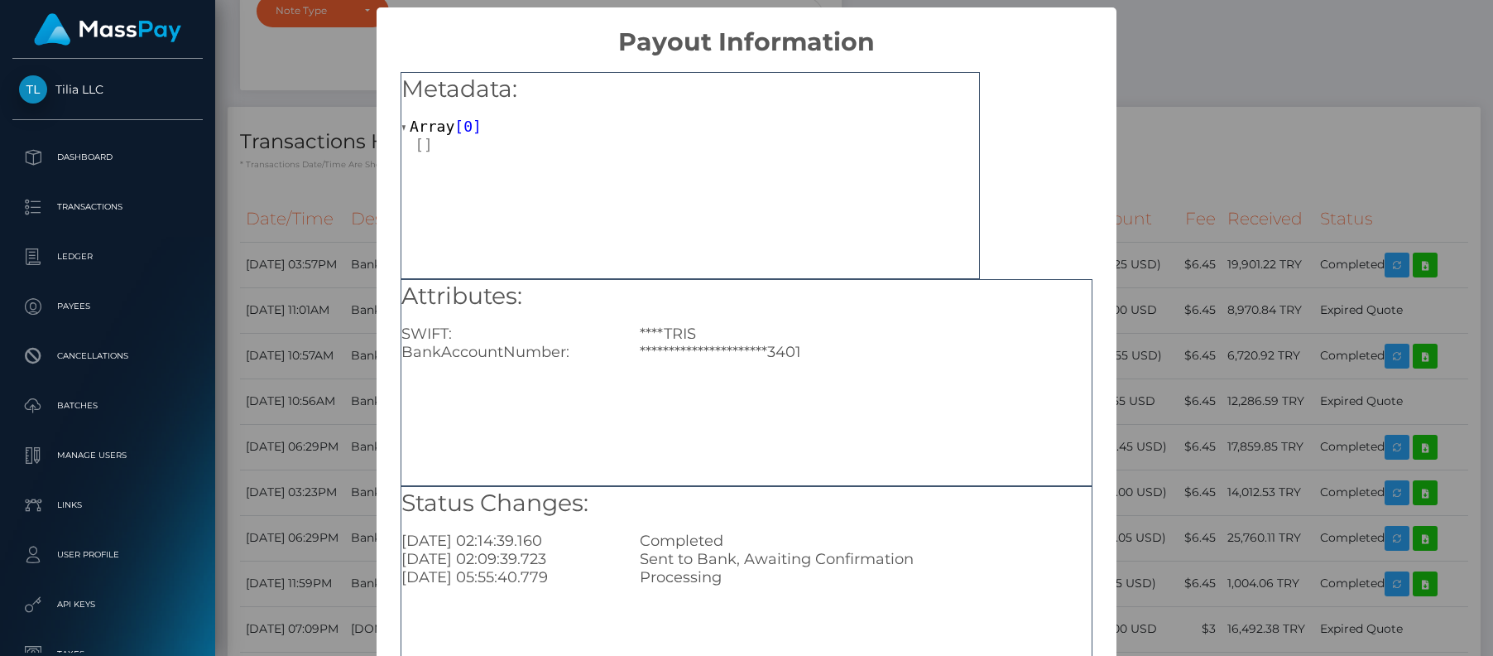
click at [1264, 185] on div "**********" at bounding box center [746, 328] width 1493 height 656
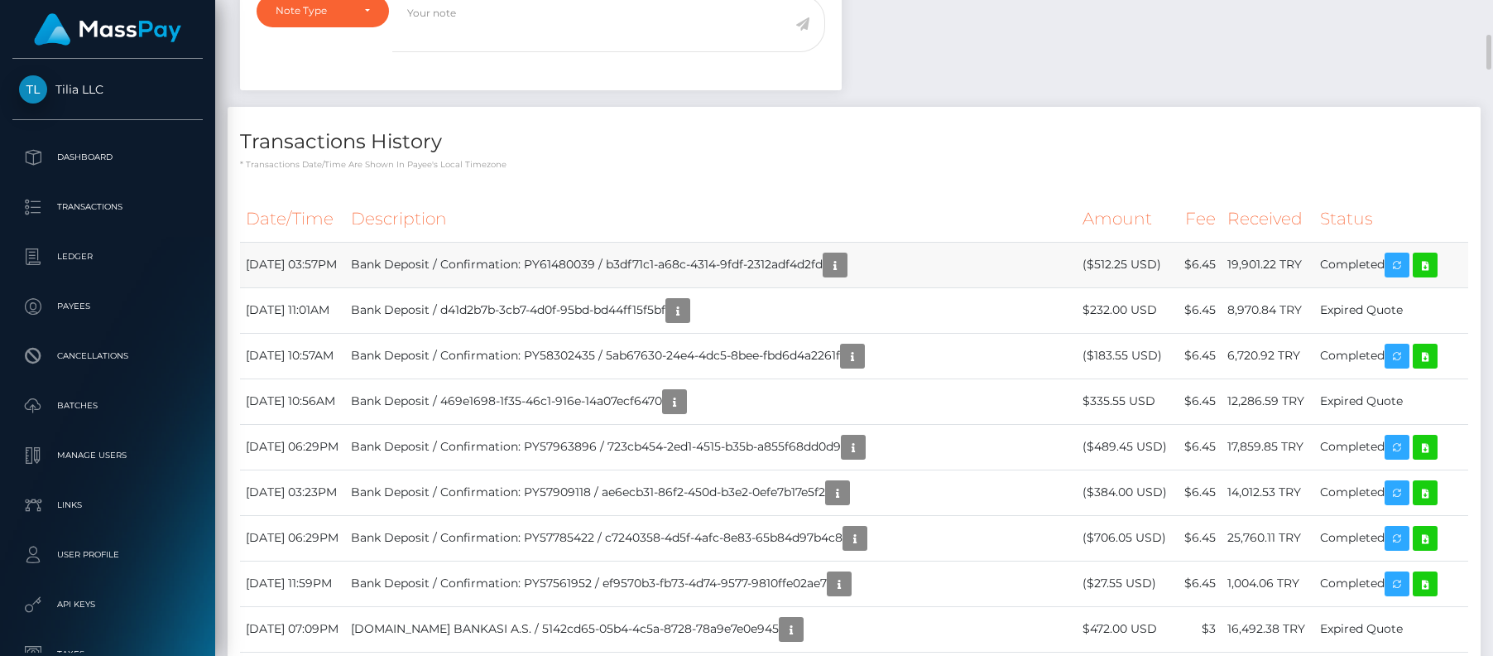
copy td "Confirmation: PY61480039 / b3df71c1-a68c-4314-9fdf-2312adf4d2fd"
drag, startPoint x: 892, startPoint y: 266, endPoint x: 511, endPoint y: 266, distance: 380.8
click at [511, 266] on td "Bank Deposit / Confirmation: PY61480039 / b3df71c1-a68c-4314-9fdf-2312adf4d2fd" at bounding box center [711, 265] width 732 height 46
click at [1428, 263] on icon at bounding box center [1426, 265] width 20 height 21
drag, startPoint x: 691, startPoint y: 256, endPoint x: 722, endPoint y: 255, distance: 30.6
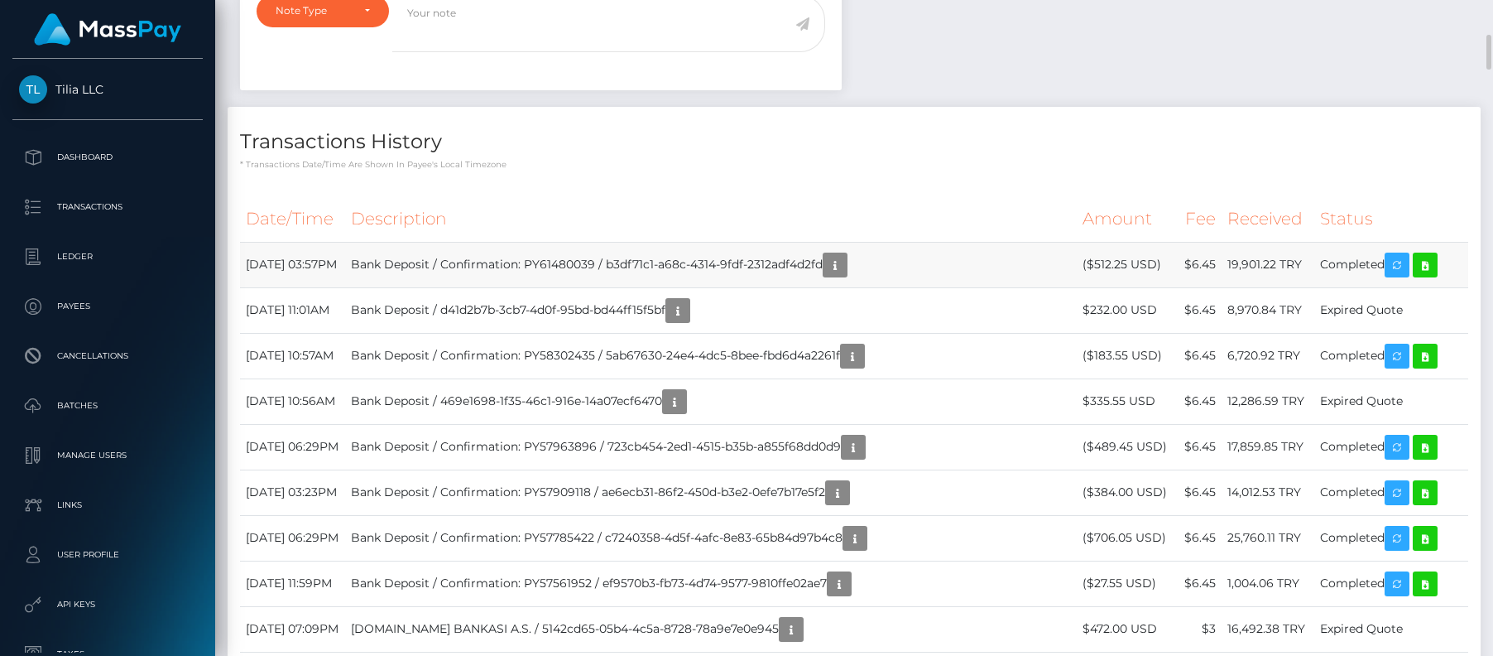
click at [692, 256] on td "Bank Deposit / Confirmation: PY61480039 / b3df71c1-a68c-4314-9fdf-2312adf4d2fd" at bounding box center [711, 265] width 732 height 46
click at [830, 269] on td "Bank Deposit / Confirmation: PY61480039 / b3df71c1-a68c-4314-9fdf-2312adf4d2fd" at bounding box center [711, 265] width 732 height 46
click at [845, 263] on icon "button" at bounding box center [835, 265] width 20 height 21
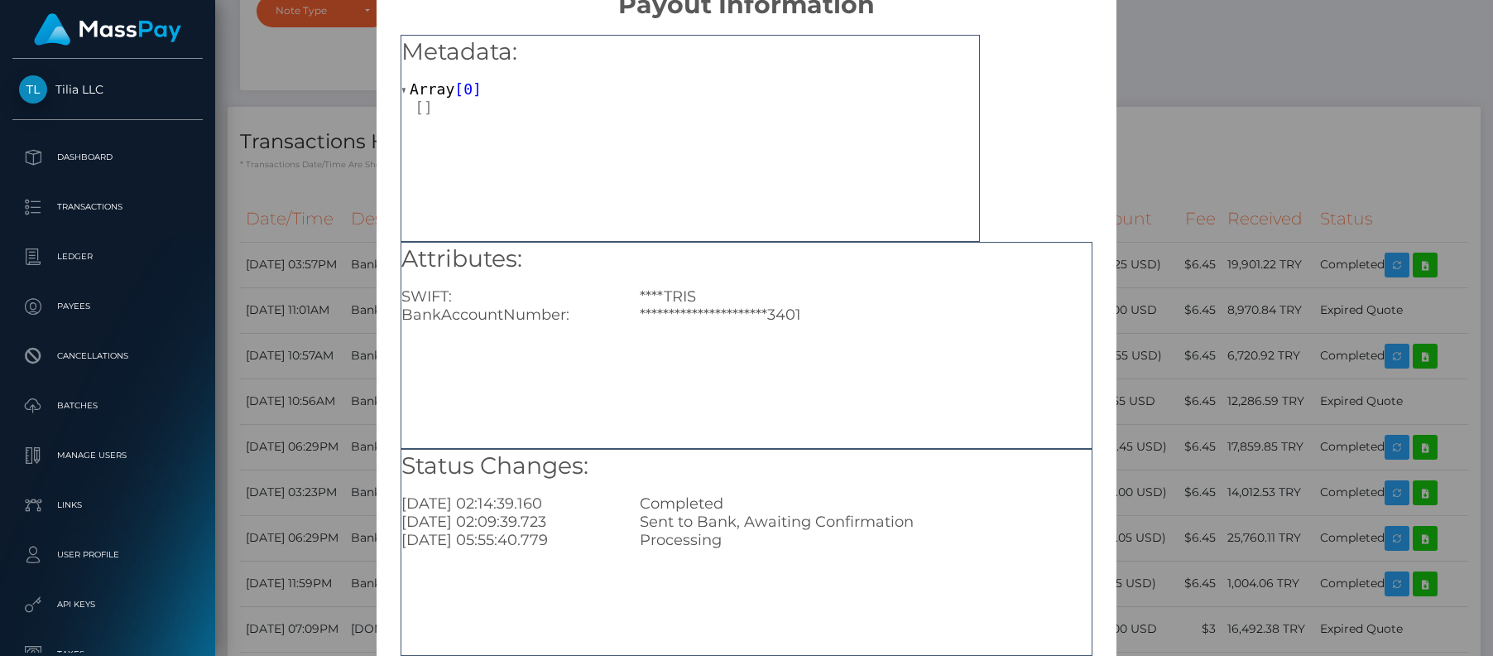
scroll to position [0, 0]
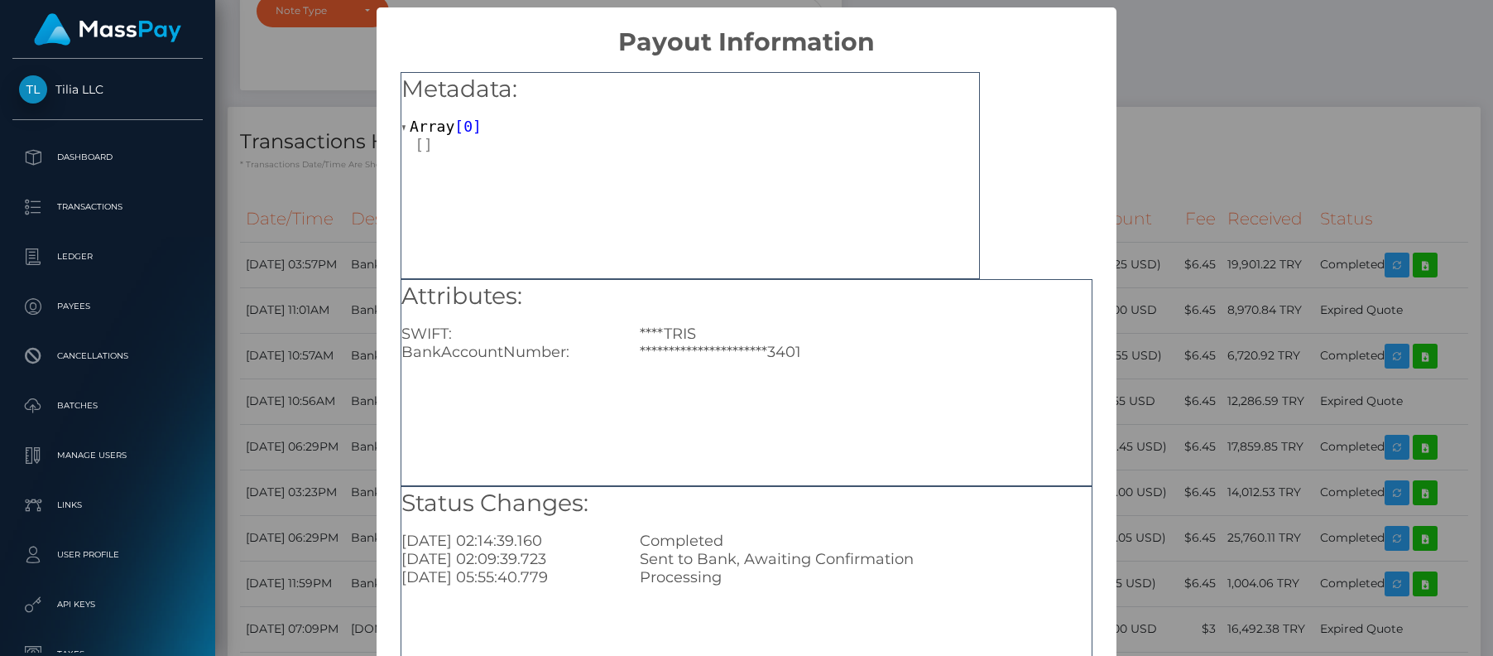
click at [1234, 86] on div "**********" at bounding box center [746, 328] width 1493 height 656
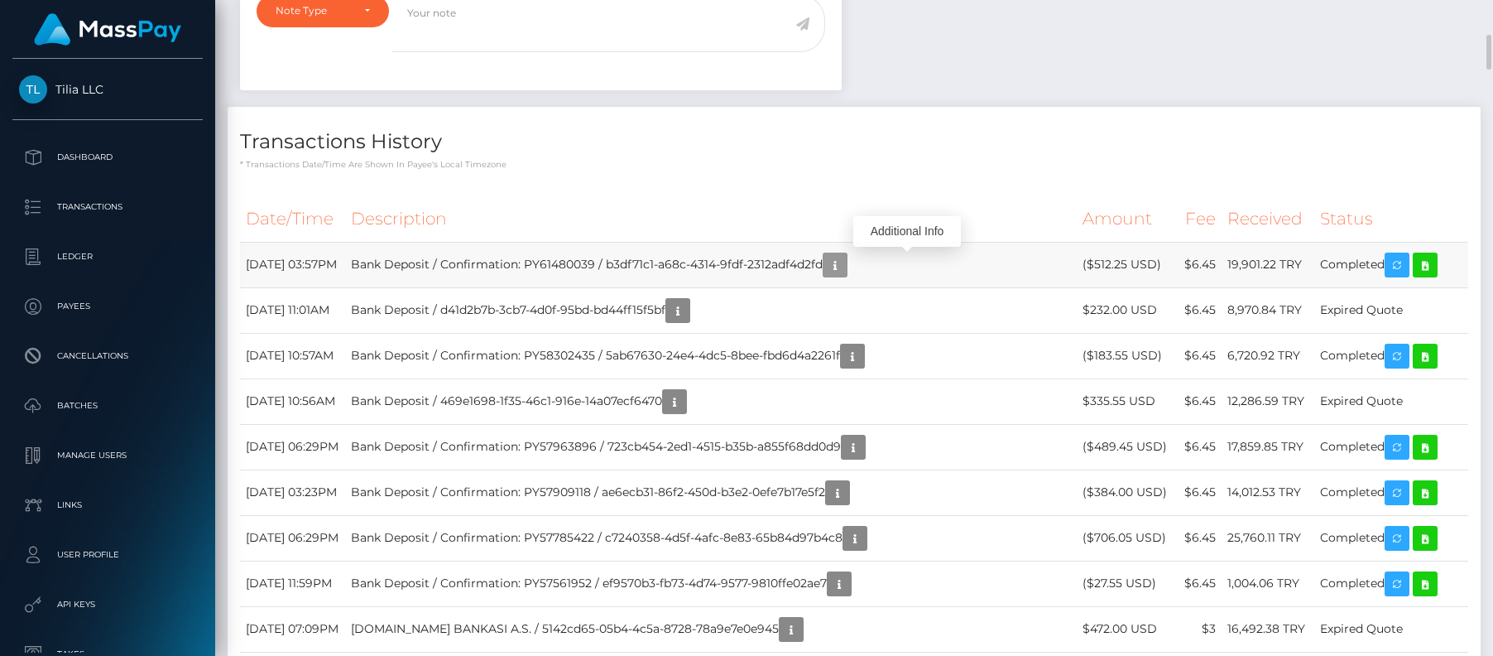
scroll to position [199, 392]
copy td "Confirmation: PY61480039 / b3df71c1-a68c-4314-9fdf-2312adf4d2fd"
drag, startPoint x: 894, startPoint y: 262, endPoint x: 515, endPoint y: 266, distance: 379.2
click at [515, 266] on td "Bank Deposit / Confirmation: PY61480039 / b3df71c1-a68c-4314-9fdf-2312adf4d2fd" at bounding box center [711, 265] width 732 height 46
